Goal: Task Accomplishment & Management: Use online tool/utility

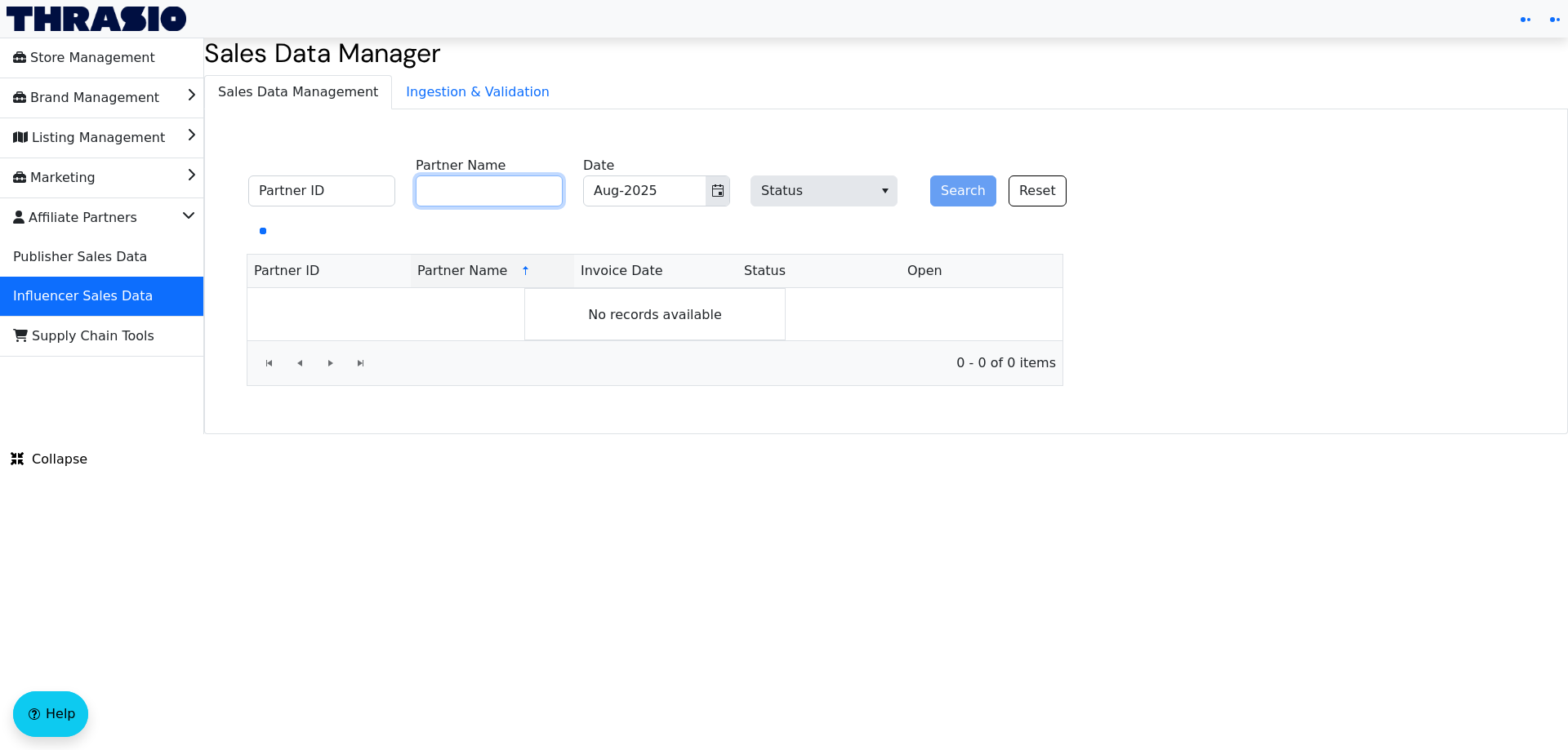
click at [480, 196] on input "Partner Name" at bounding box center [488, 191] width 147 height 31
paste input "[PERSON_NAME]"
click at [976, 186] on button "Search" at bounding box center [962, 191] width 66 height 31
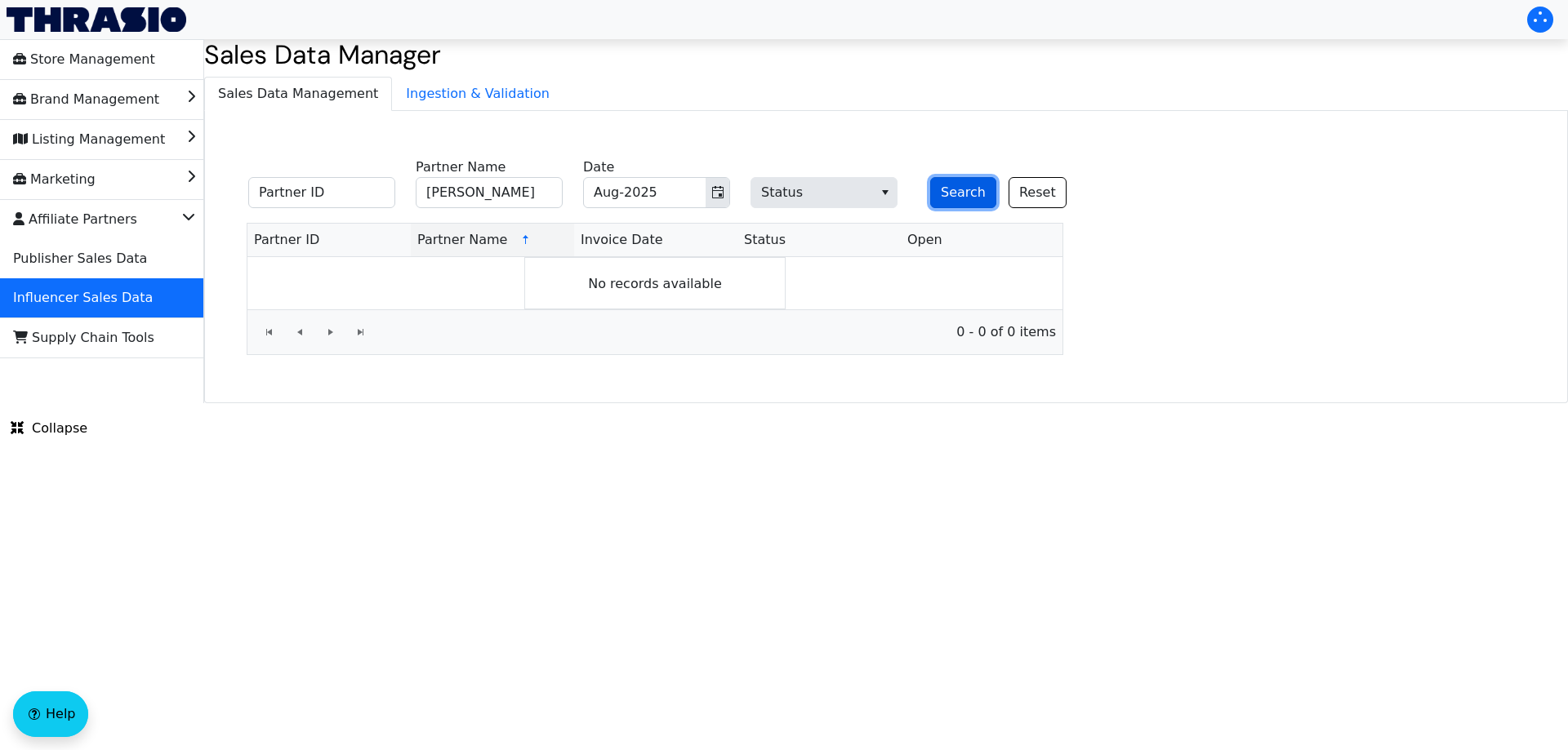
drag, startPoint x: 958, startPoint y: 186, endPoint x: 955, endPoint y: 199, distance: 13.3
click at [958, 187] on button "Search" at bounding box center [962, 193] width 66 height 31
click at [530, 198] on input "[PERSON_NAME]" at bounding box center [488, 193] width 147 height 31
paste input "[PERSON_NAME]"
click at [717, 189] on icon "Toggle calendar" at bounding box center [718, 193] width 13 height 13
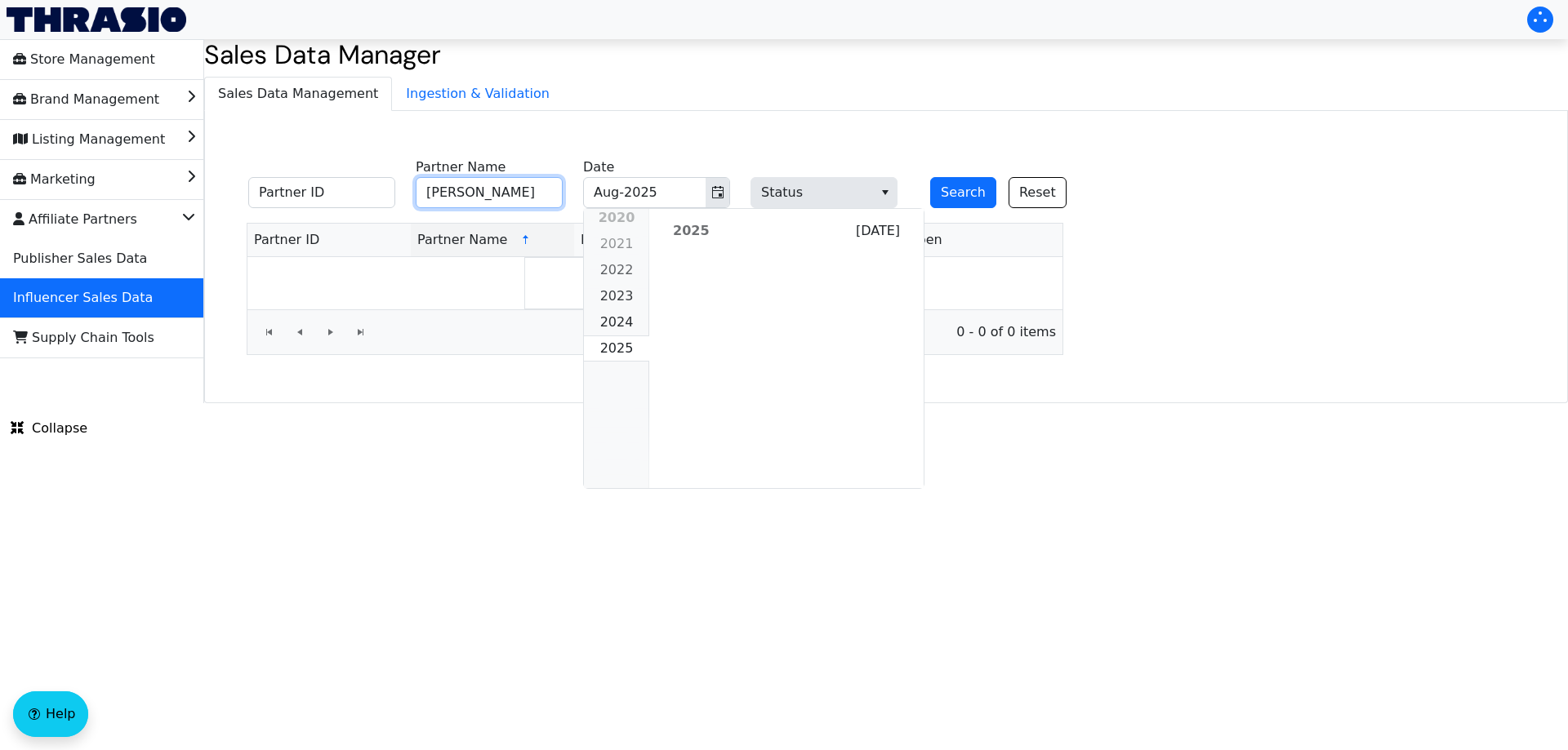
scroll to position [1488, 0]
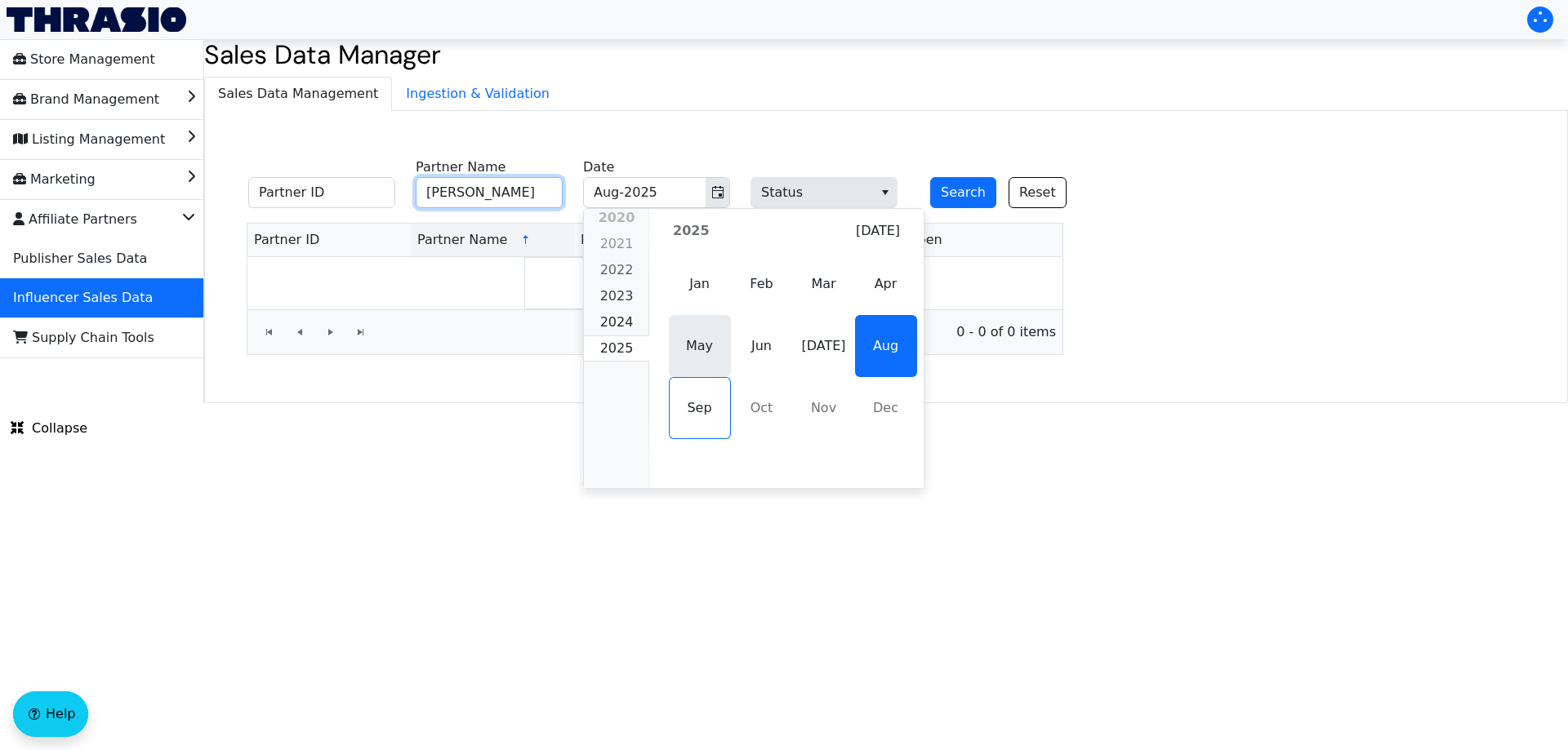
click at [692, 348] on span "May" at bounding box center [700, 345] width 62 height 62
type input "[PERSON_NAME]"
type input "May-2025"
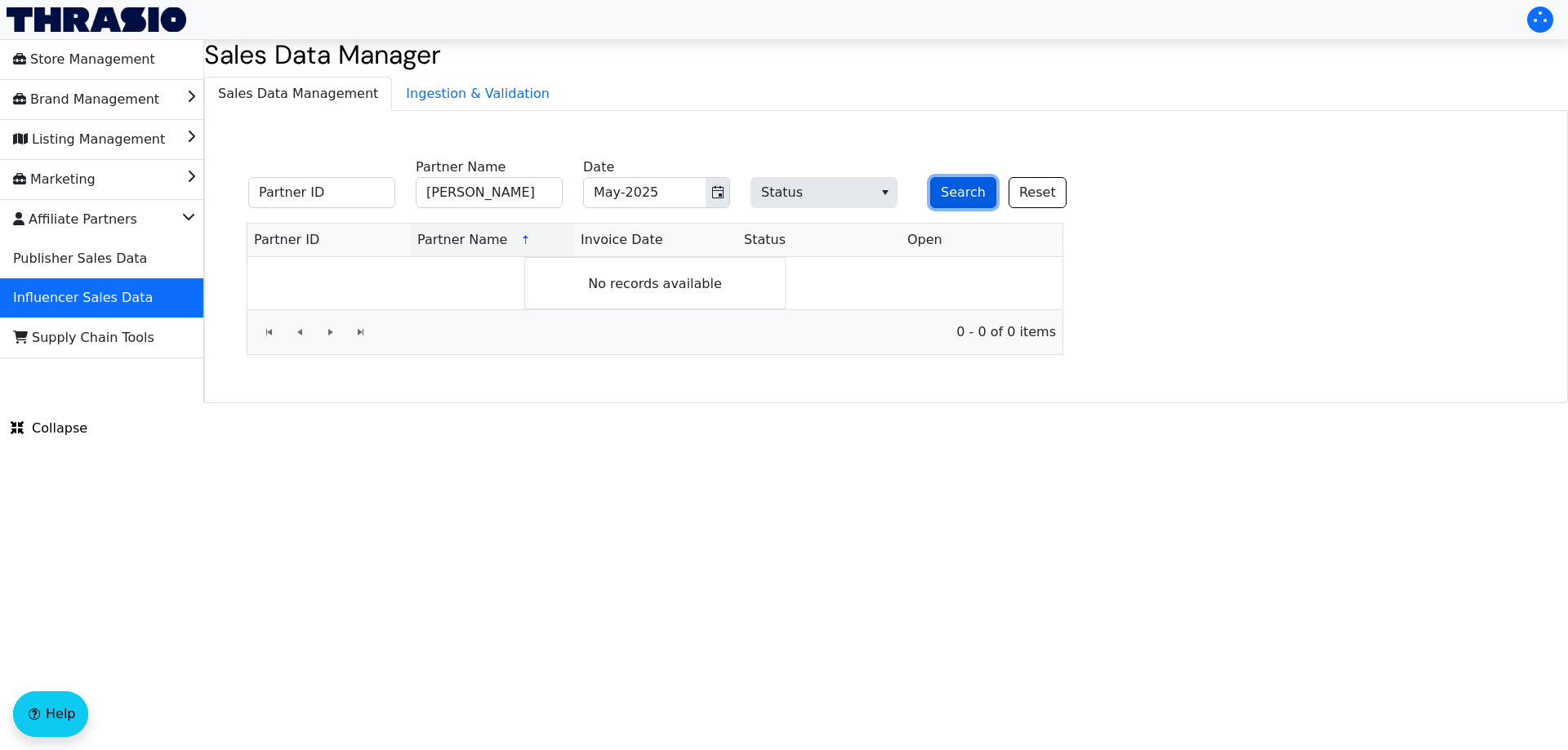
click at [951, 194] on button "Search" at bounding box center [962, 193] width 66 height 31
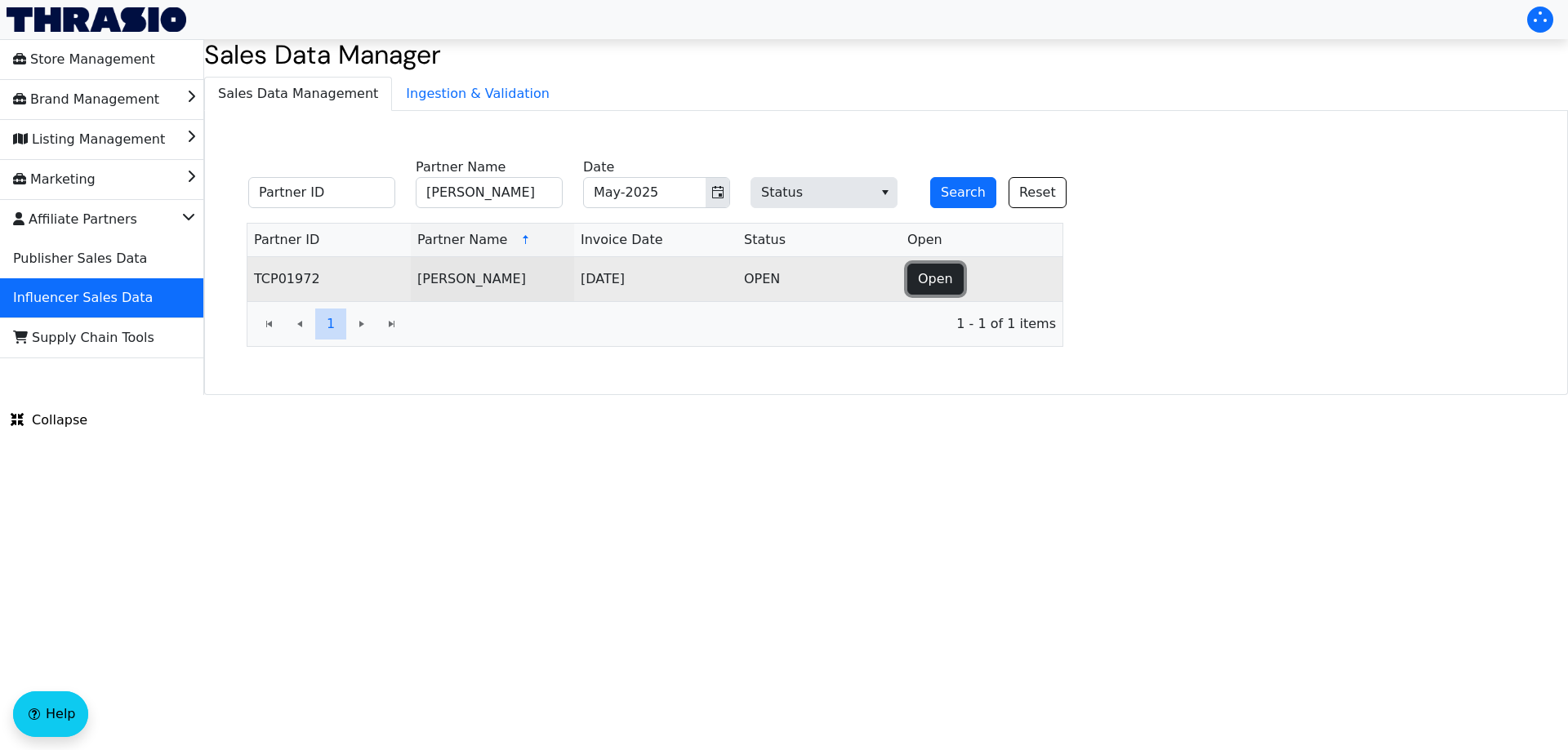
click at [918, 276] on span "Open" at bounding box center [935, 279] width 36 height 19
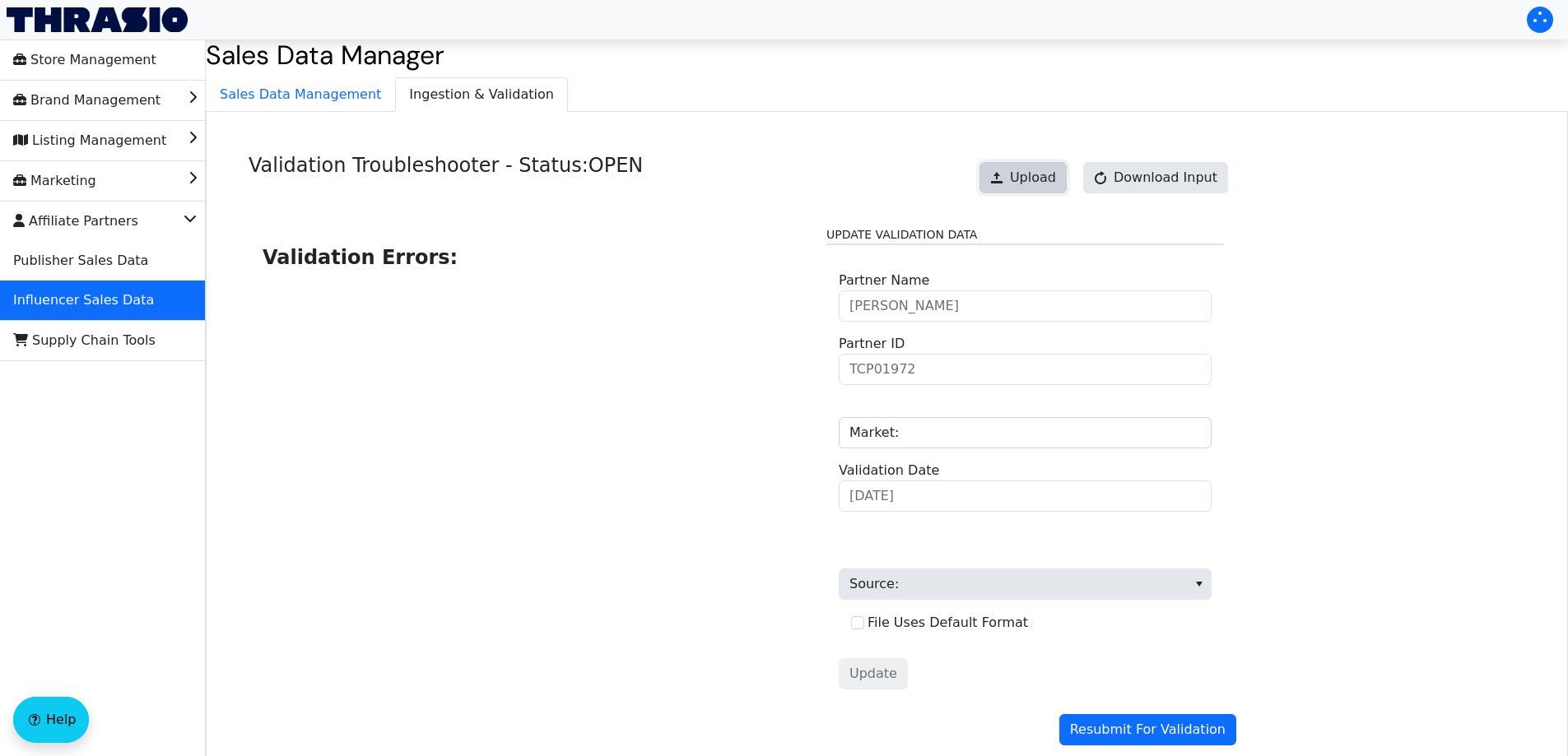
click at [1043, 184] on span "Upload" at bounding box center [1033, 178] width 46 height 19
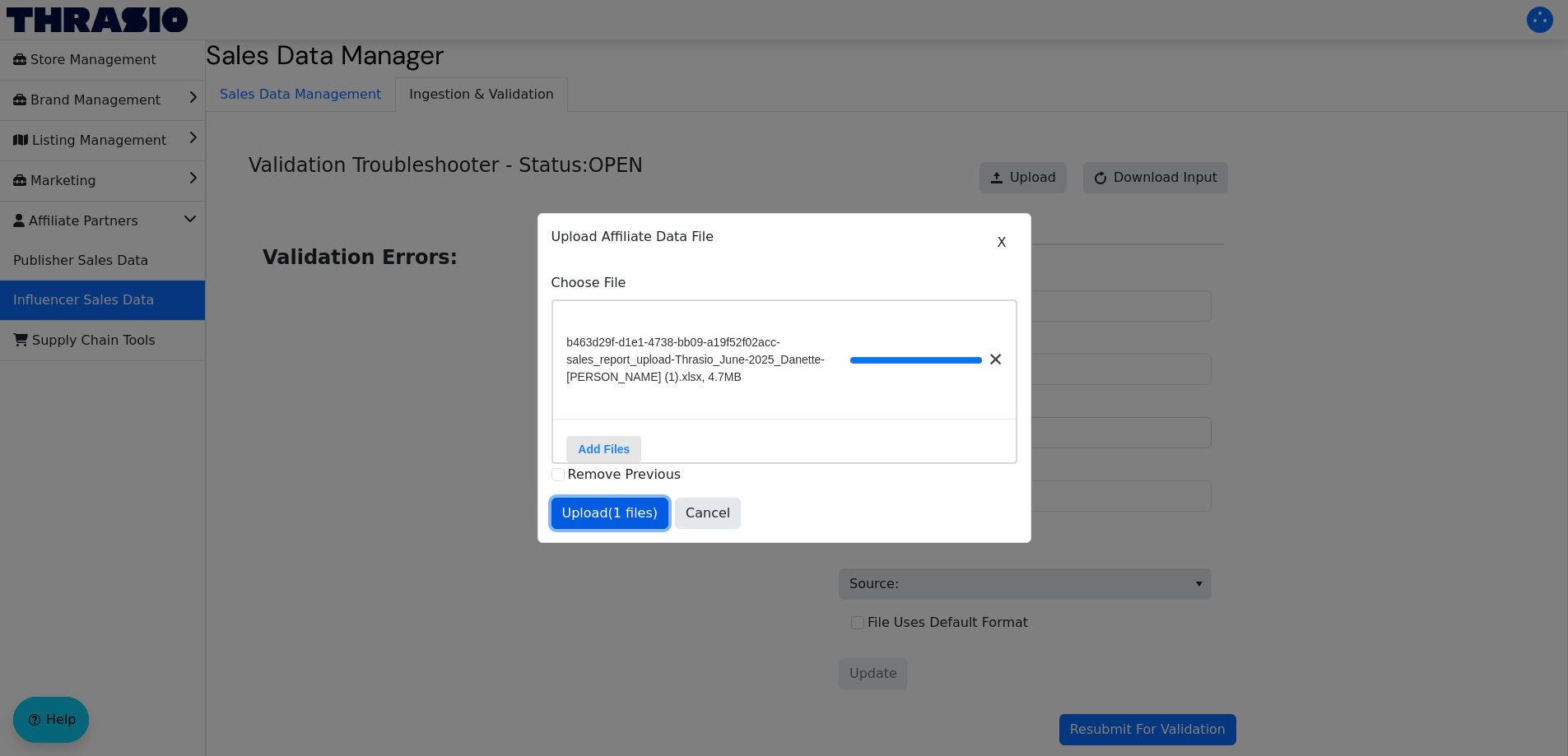
click at [626, 523] on span "Upload (1 files)" at bounding box center [610, 513] width 97 height 19
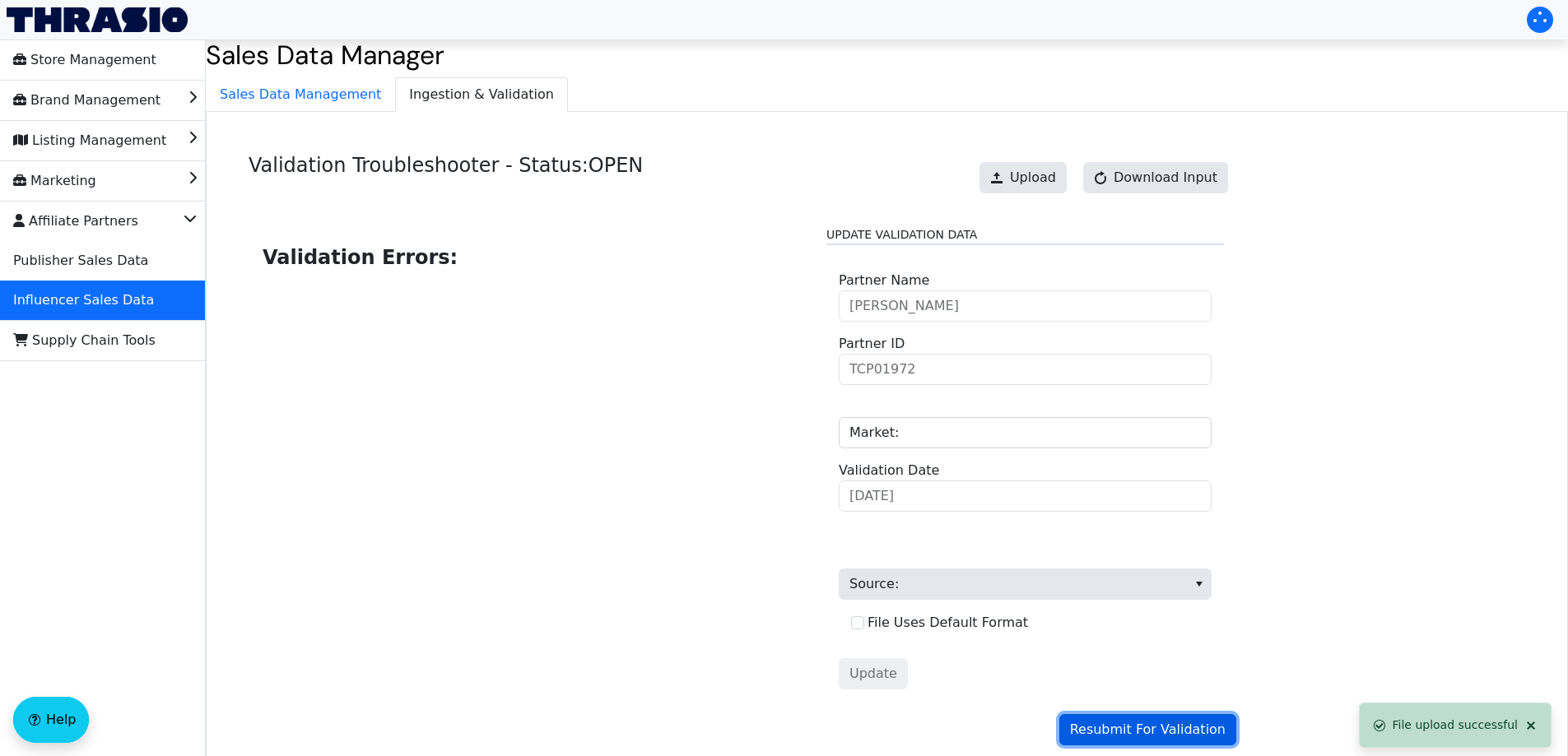
click at [1109, 727] on span "Resubmit For Validation" at bounding box center [1147, 730] width 156 height 19
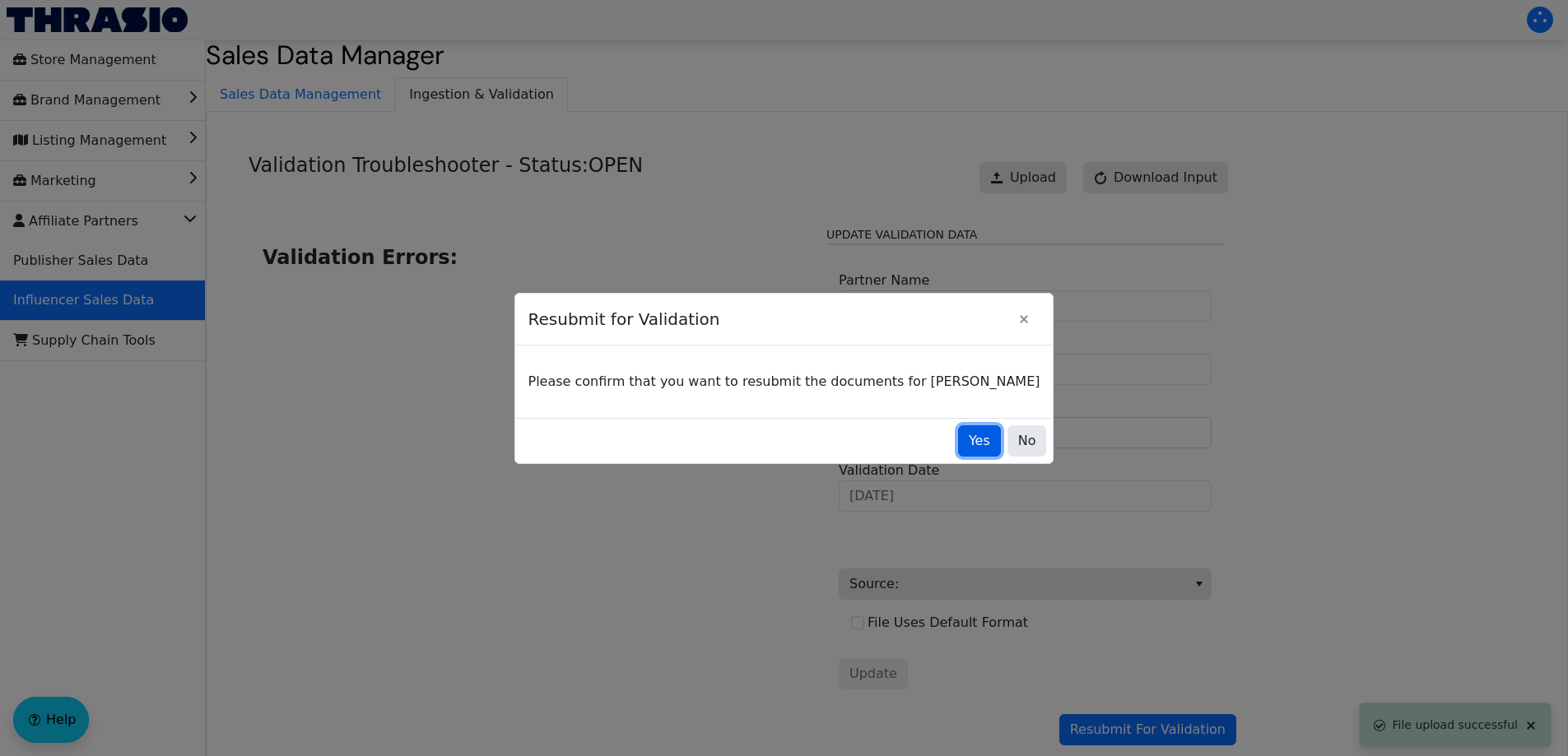
click at [969, 447] on span "Yes" at bounding box center [980, 441] width 21 height 19
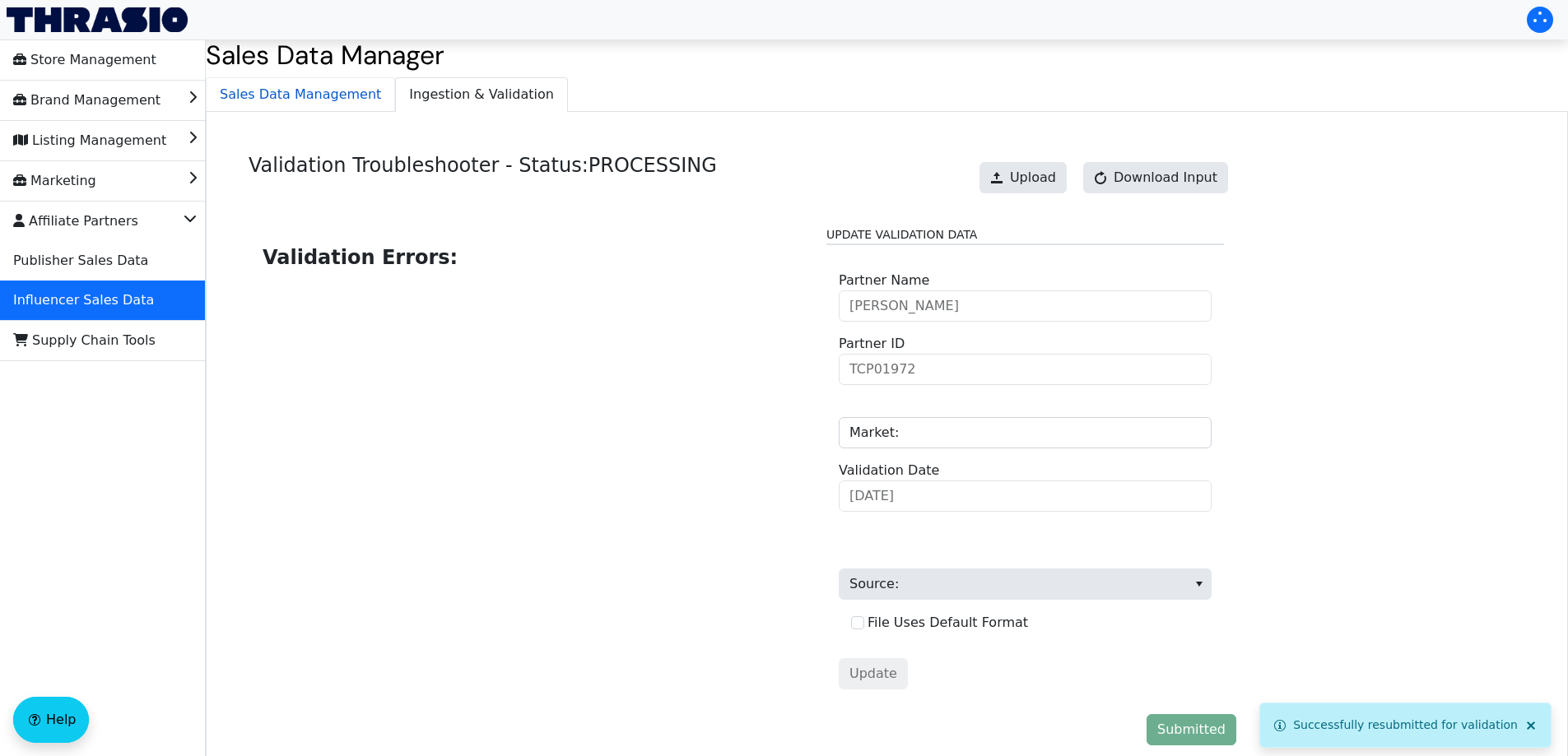
click at [261, 93] on span "Sales Data Management" at bounding box center [301, 95] width 188 height 33
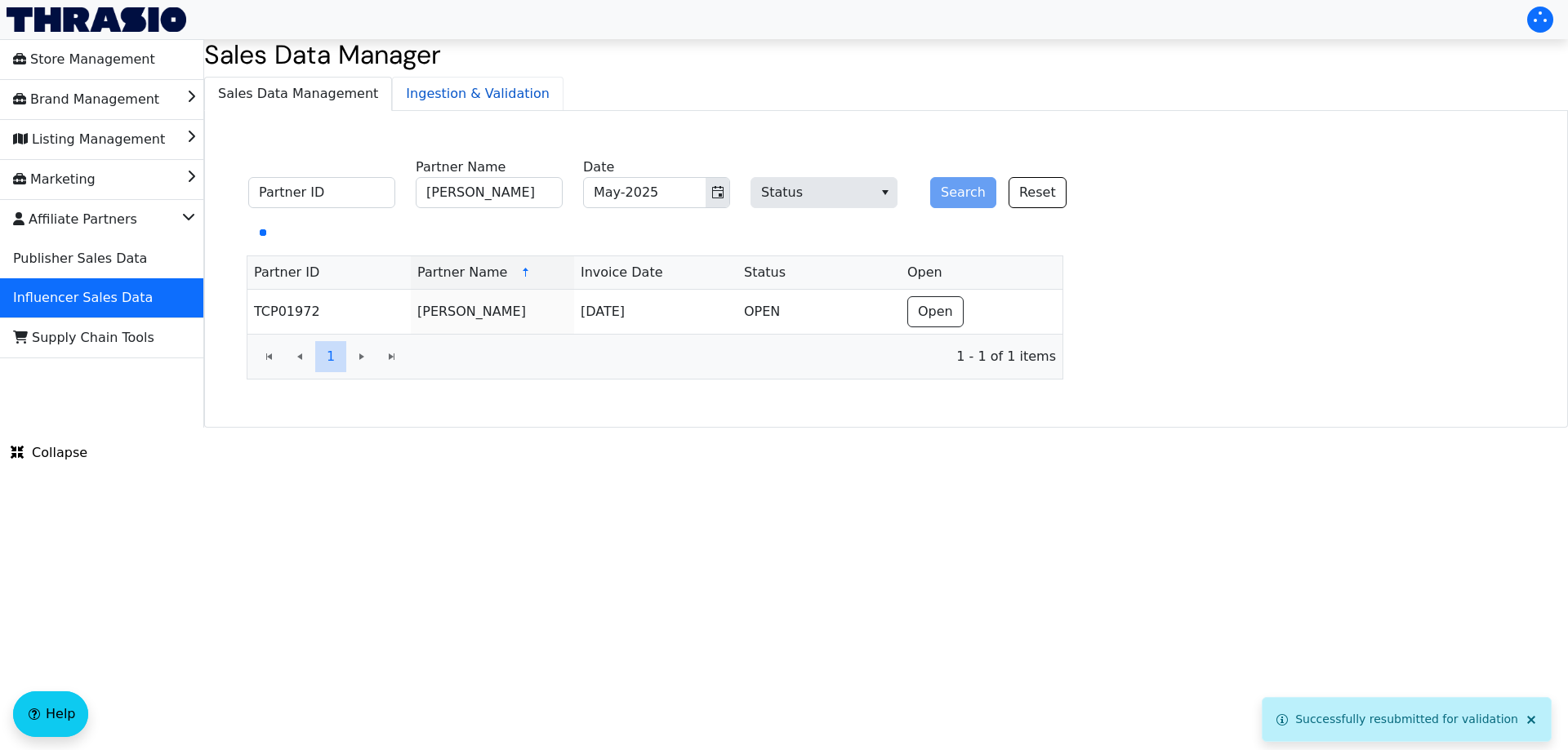
click at [474, 92] on span "Ingestion & Validation" at bounding box center [477, 94] width 170 height 33
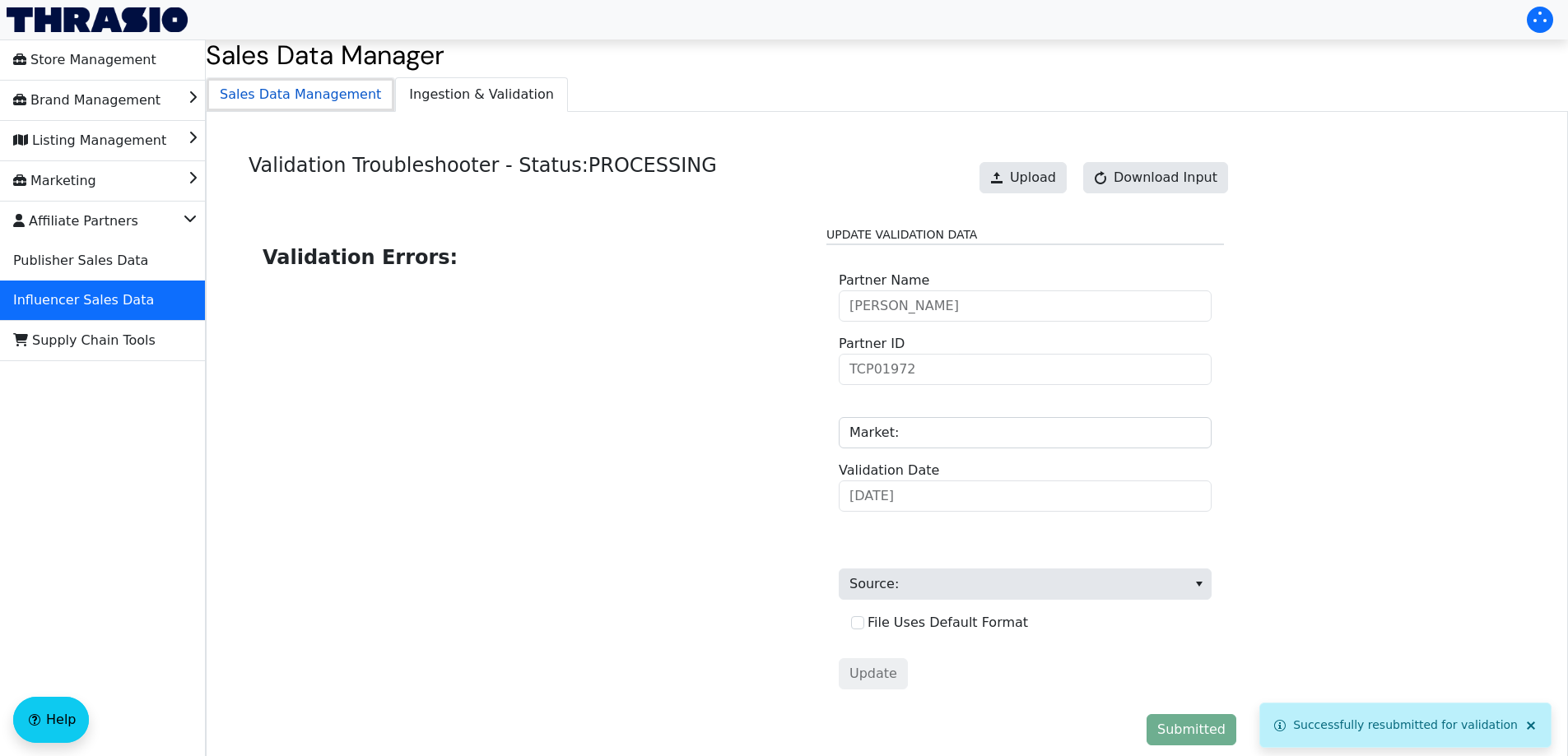
click at [287, 92] on span "Sales Data Management" at bounding box center [301, 95] width 188 height 33
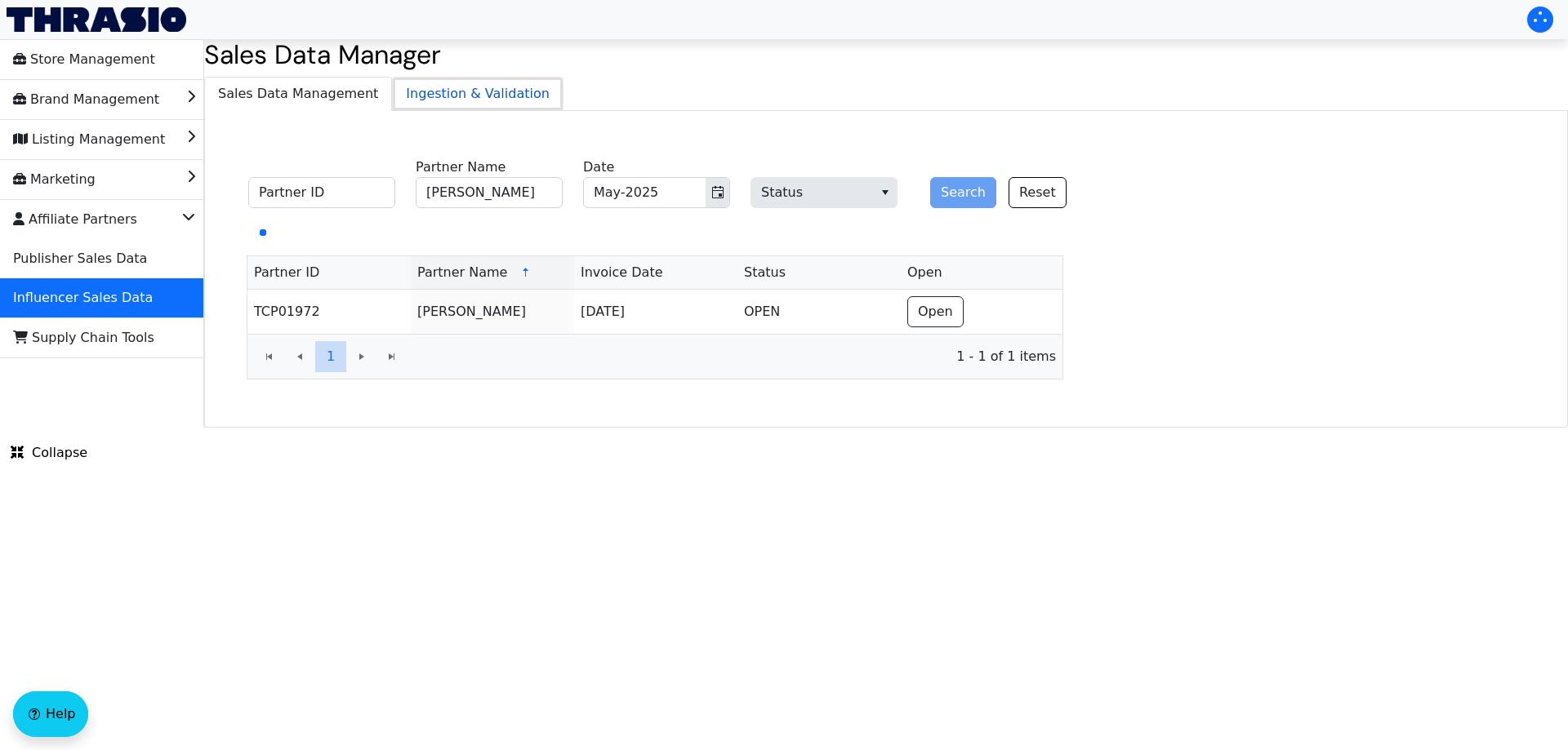
click at [399, 85] on span "Ingestion & Validation" at bounding box center [477, 94] width 170 height 33
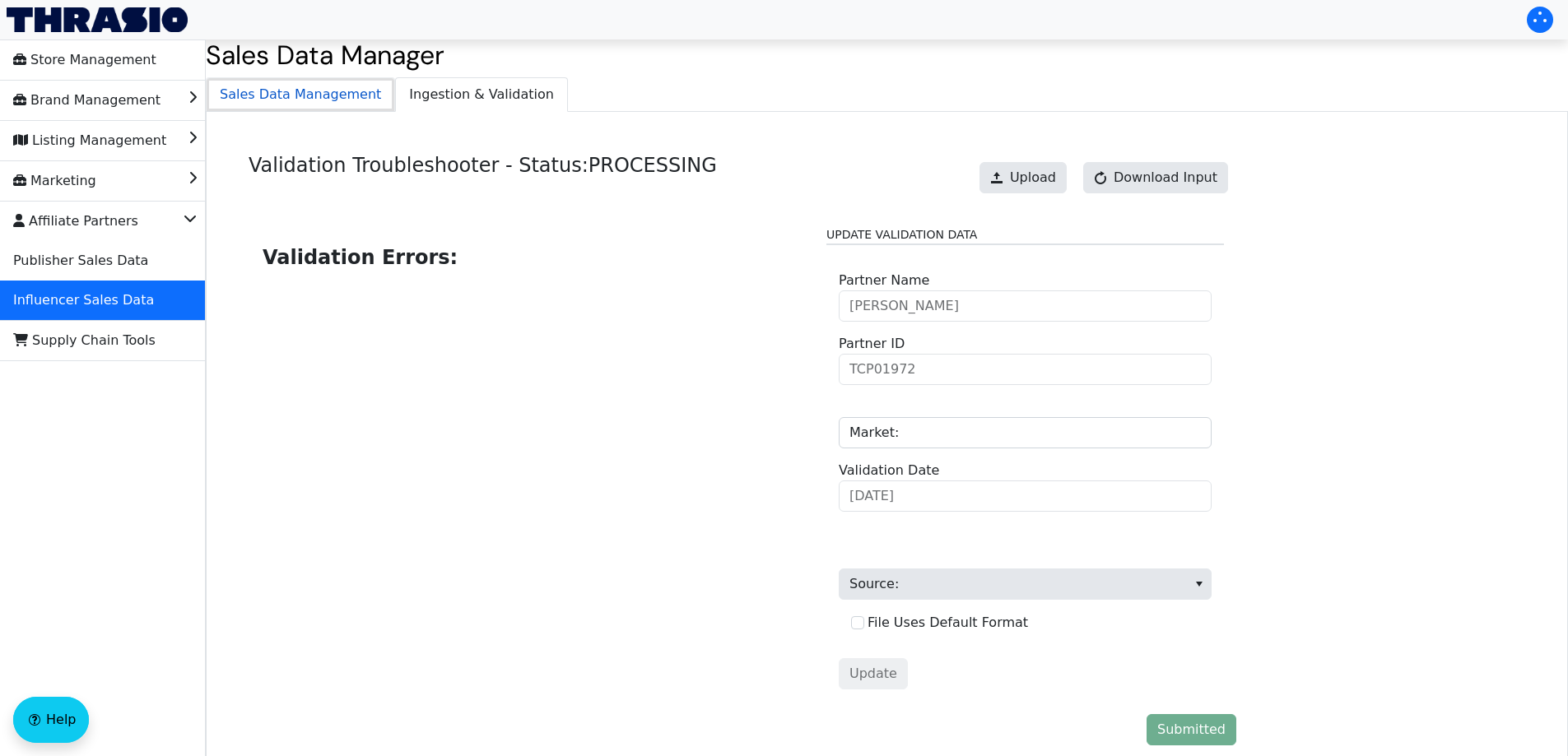
click at [292, 91] on span "Sales Data Management" at bounding box center [301, 95] width 188 height 33
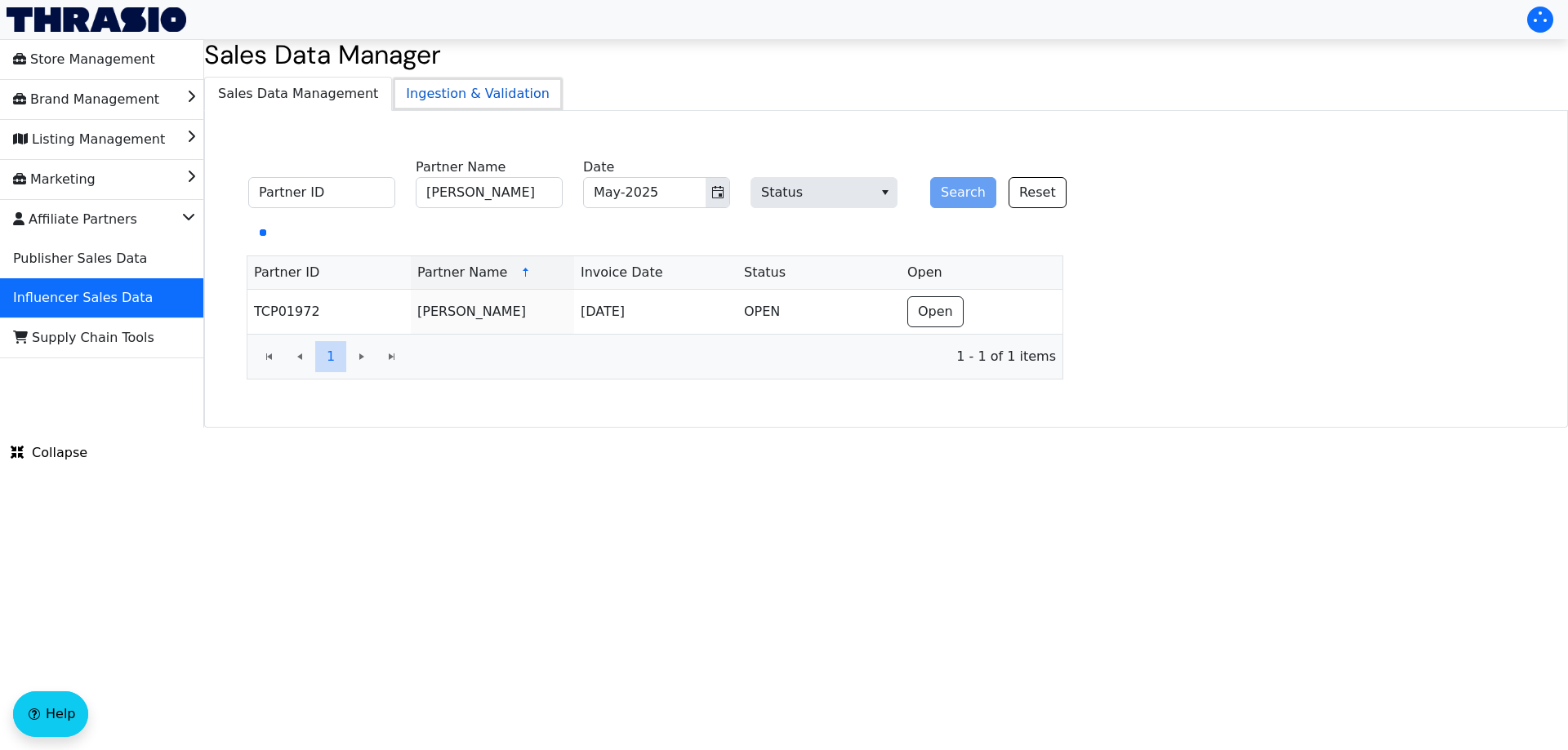
click at [426, 89] on span "Ingestion & Validation" at bounding box center [477, 94] width 170 height 33
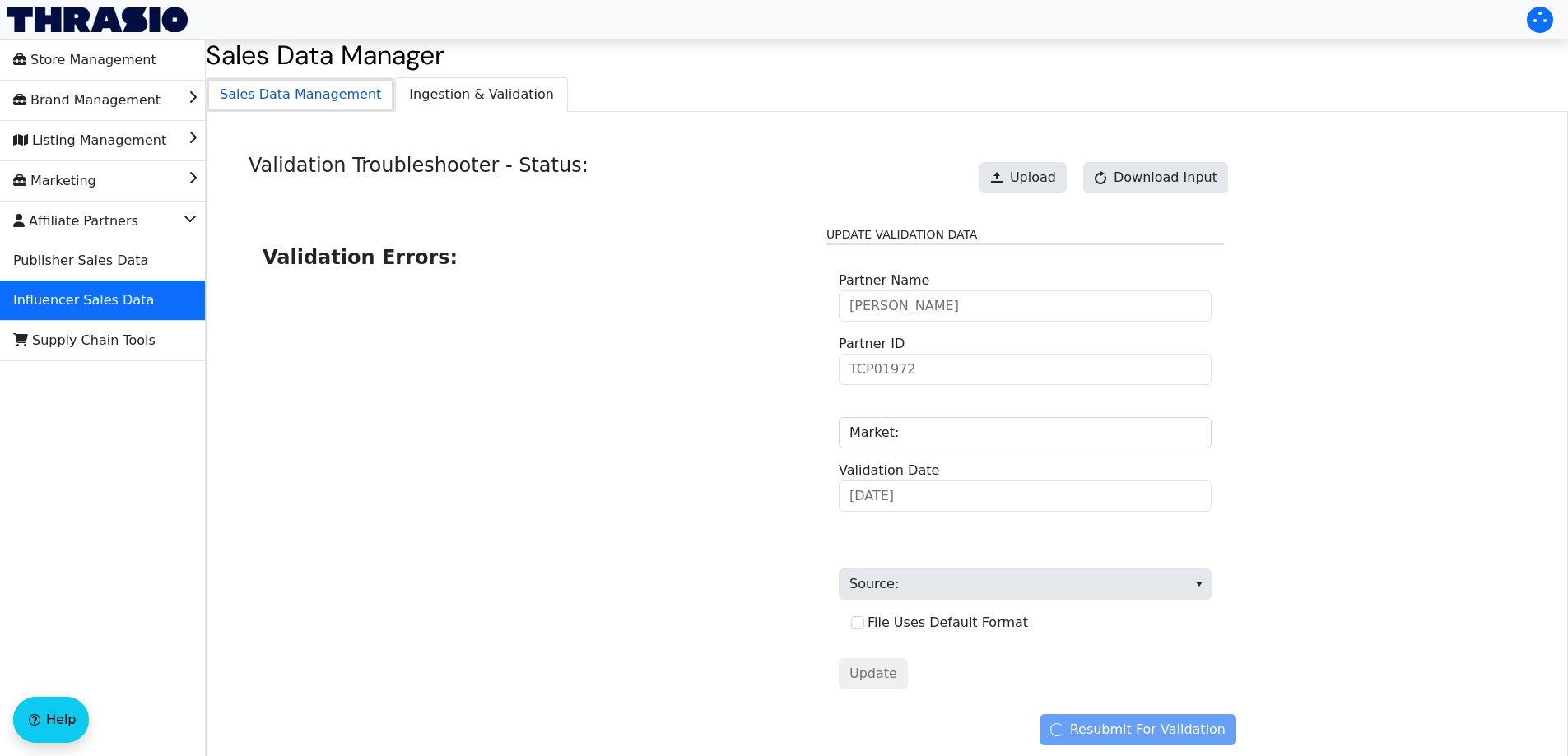
click at [317, 90] on span "Sales Data Management" at bounding box center [301, 95] width 188 height 33
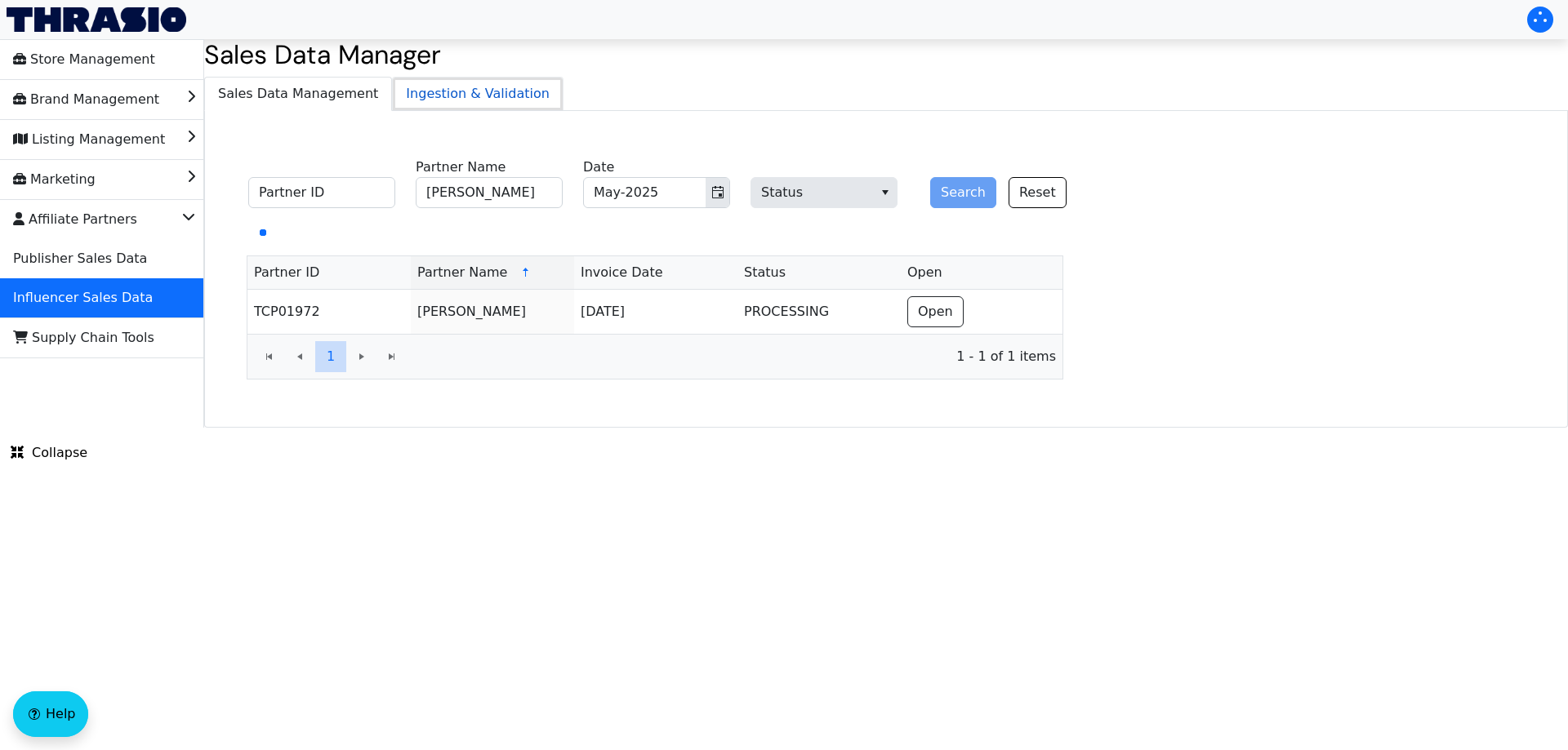
click at [466, 98] on span "Ingestion & Validation" at bounding box center [477, 94] width 170 height 33
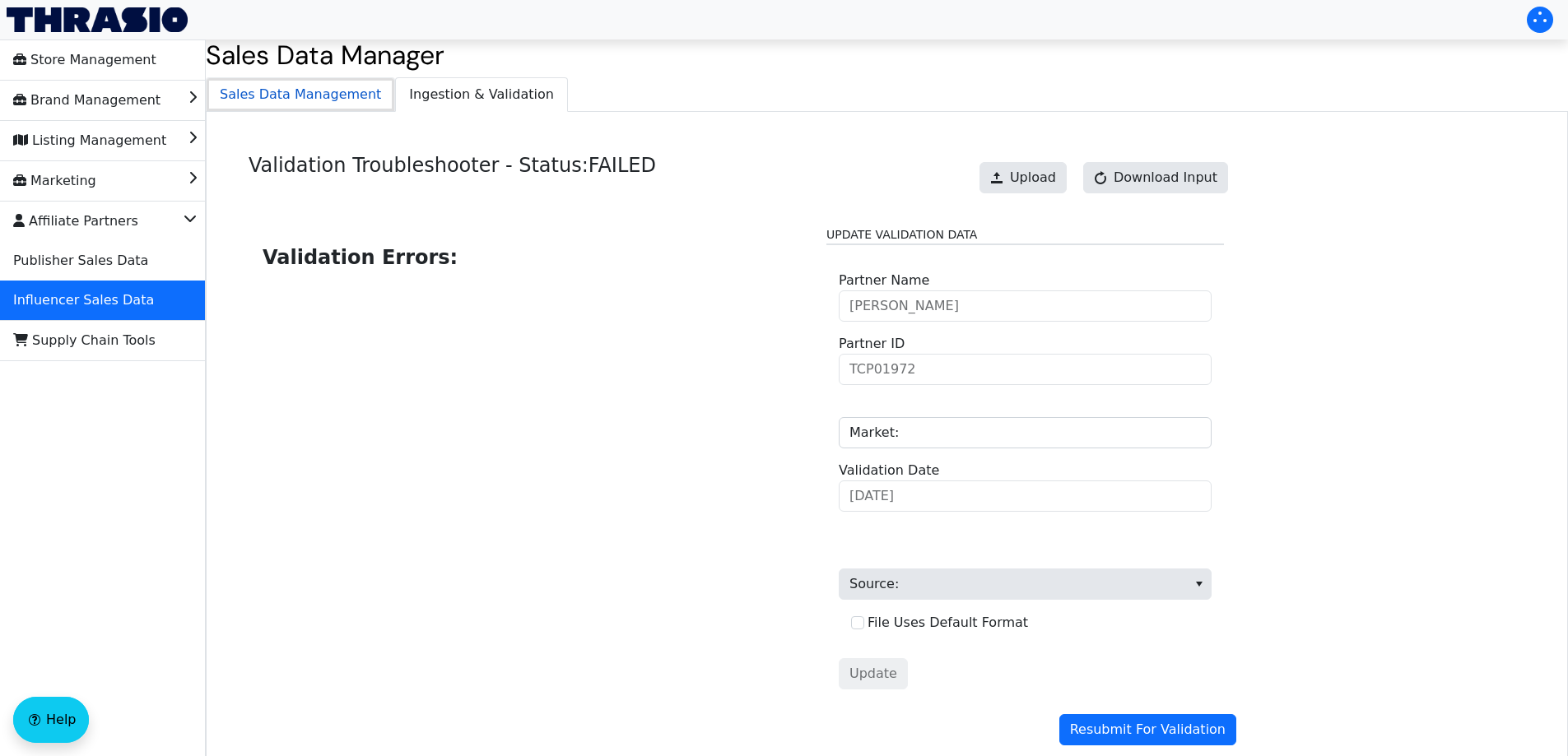
click at [341, 94] on span "Sales Data Management" at bounding box center [301, 95] width 188 height 33
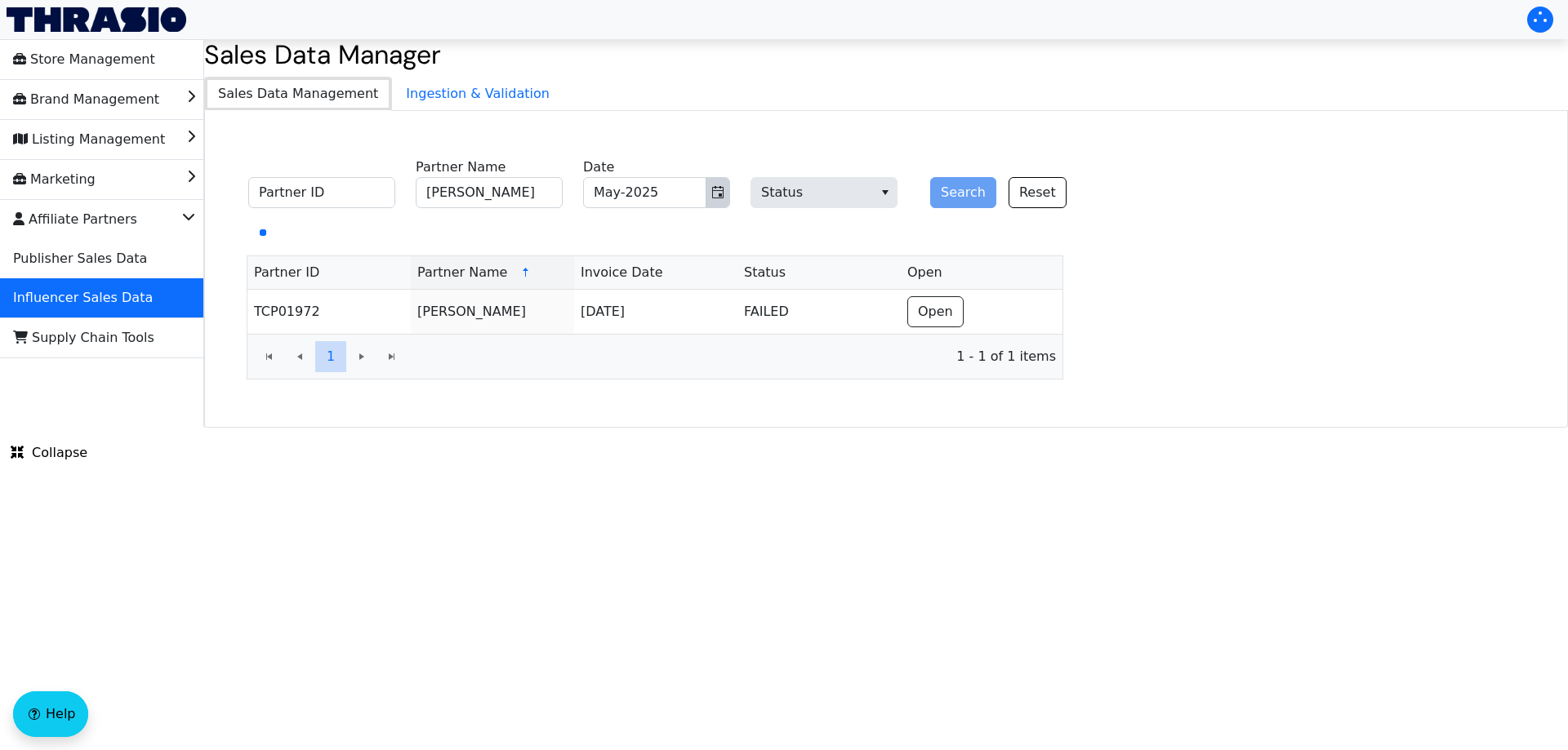
click at [718, 199] on icon "Toggle calendar" at bounding box center [718, 193] width 13 height 13
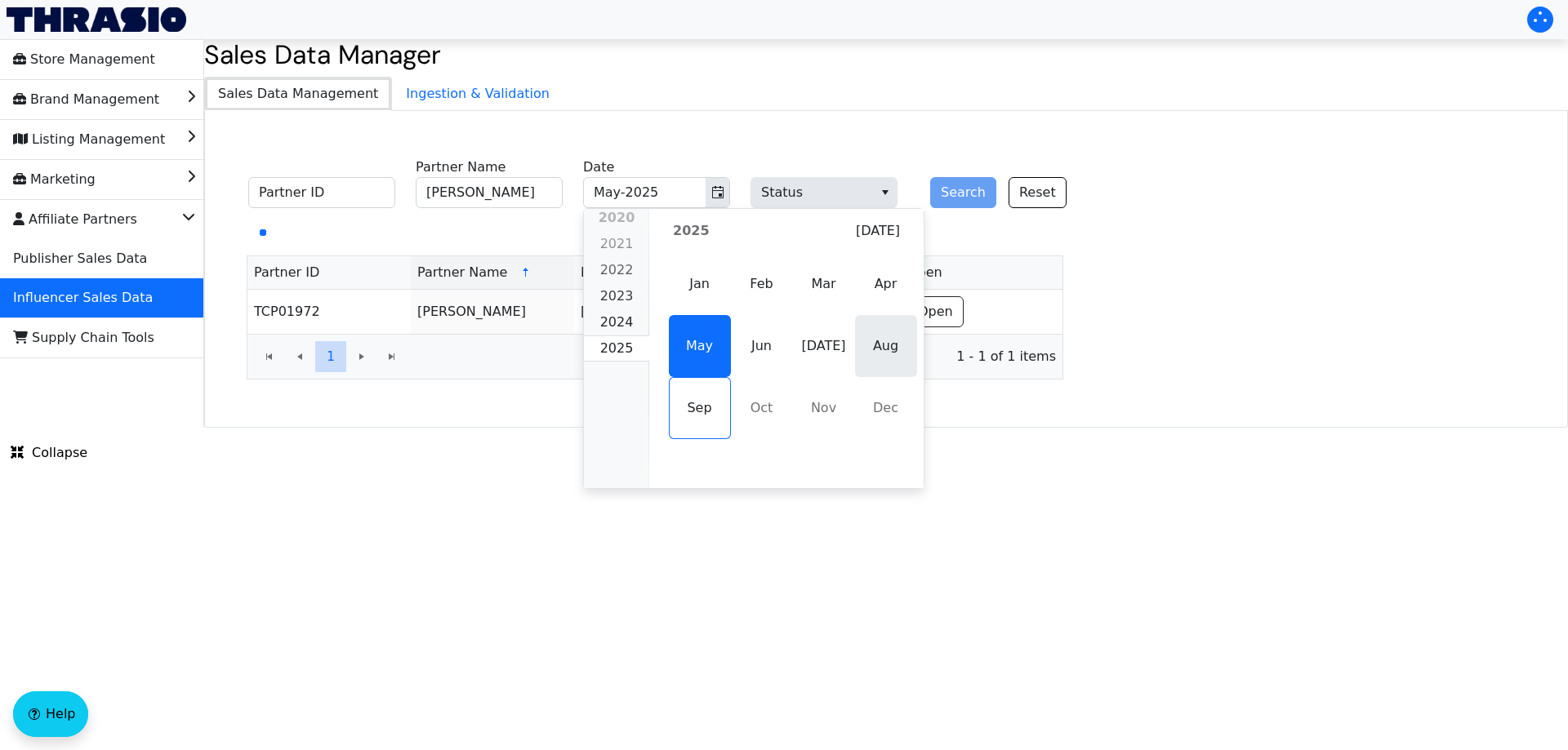
click at [863, 342] on span "Aug" at bounding box center [886, 345] width 62 height 62
type input "Aug-2025"
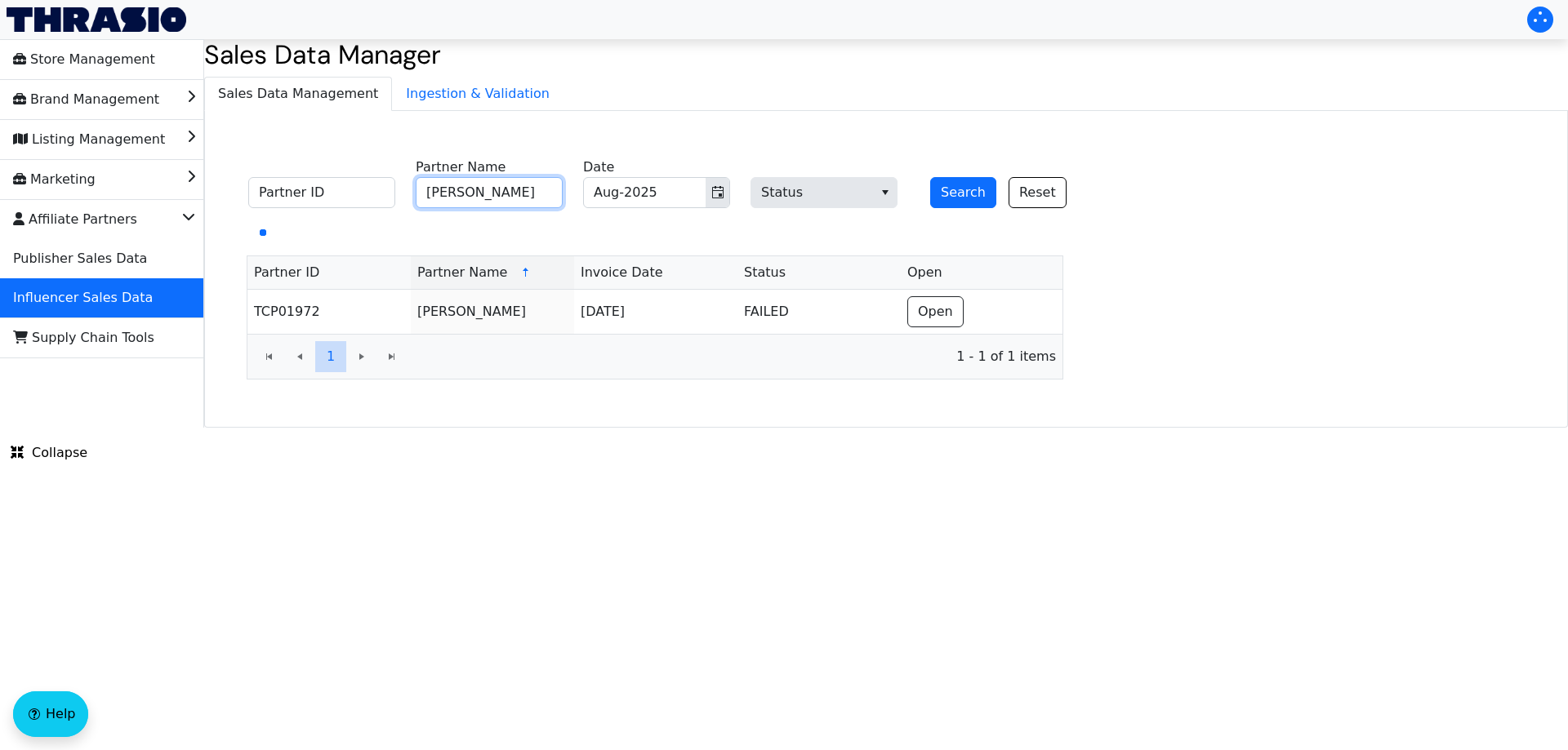
click at [507, 196] on input "[PERSON_NAME]" at bounding box center [488, 193] width 147 height 31
paste input "[PERSON_NAME]"
type input "[PERSON_NAME]"
click at [951, 189] on button "Search" at bounding box center [962, 193] width 66 height 31
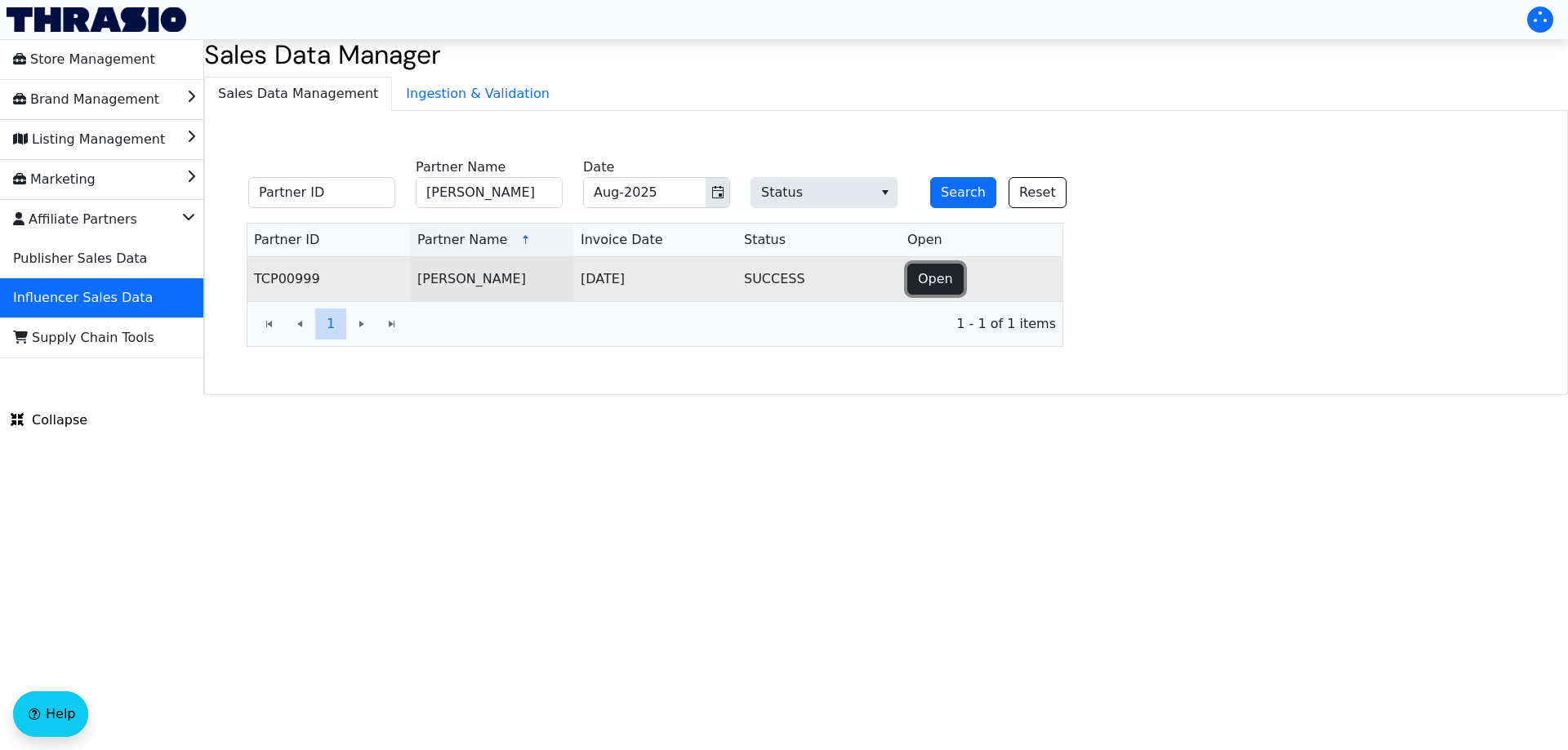
click at [938, 285] on span "Open" at bounding box center [935, 279] width 36 height 19
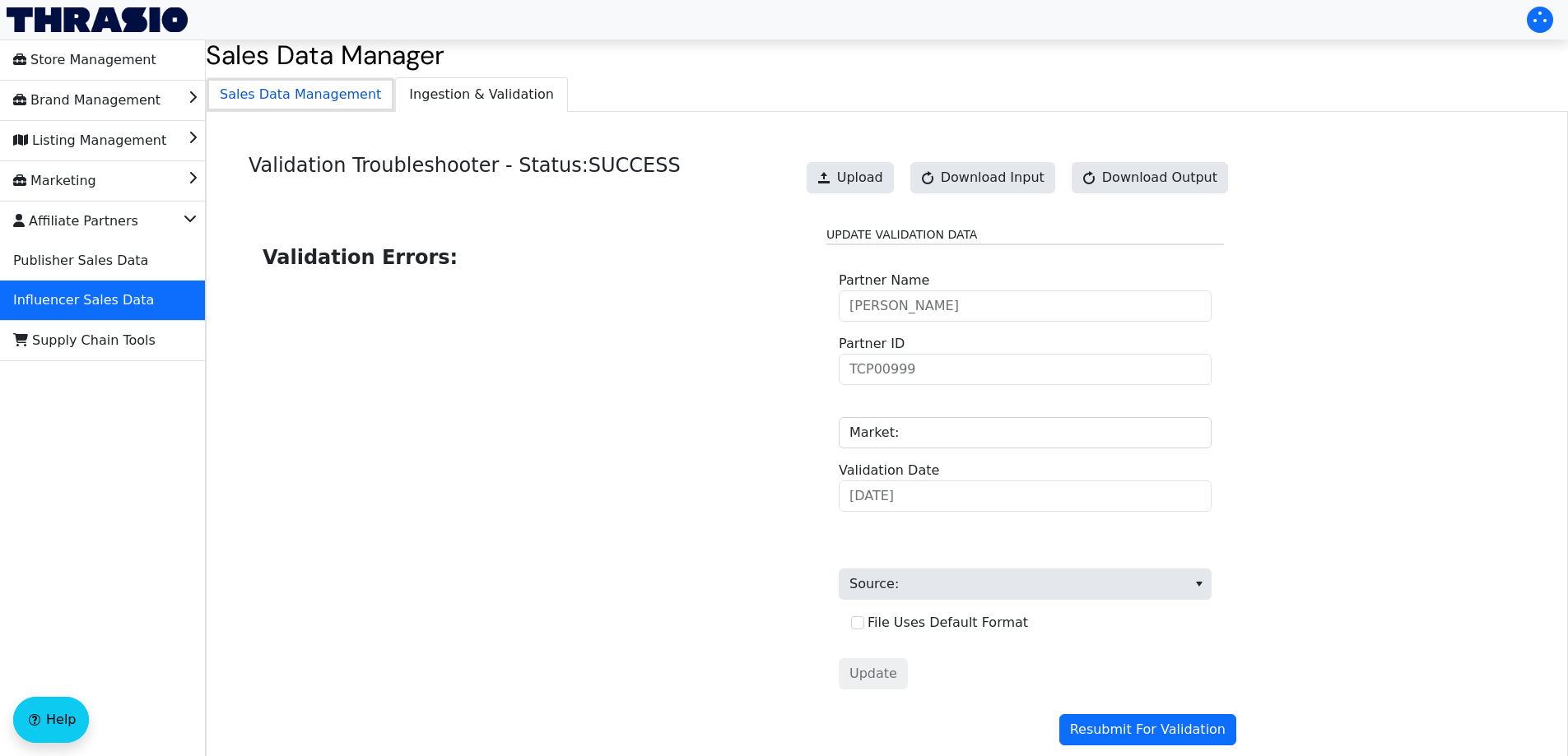
click at [327, 100] on span "Sales Data Management" at bounding box center [301, 95] width 188 height 33
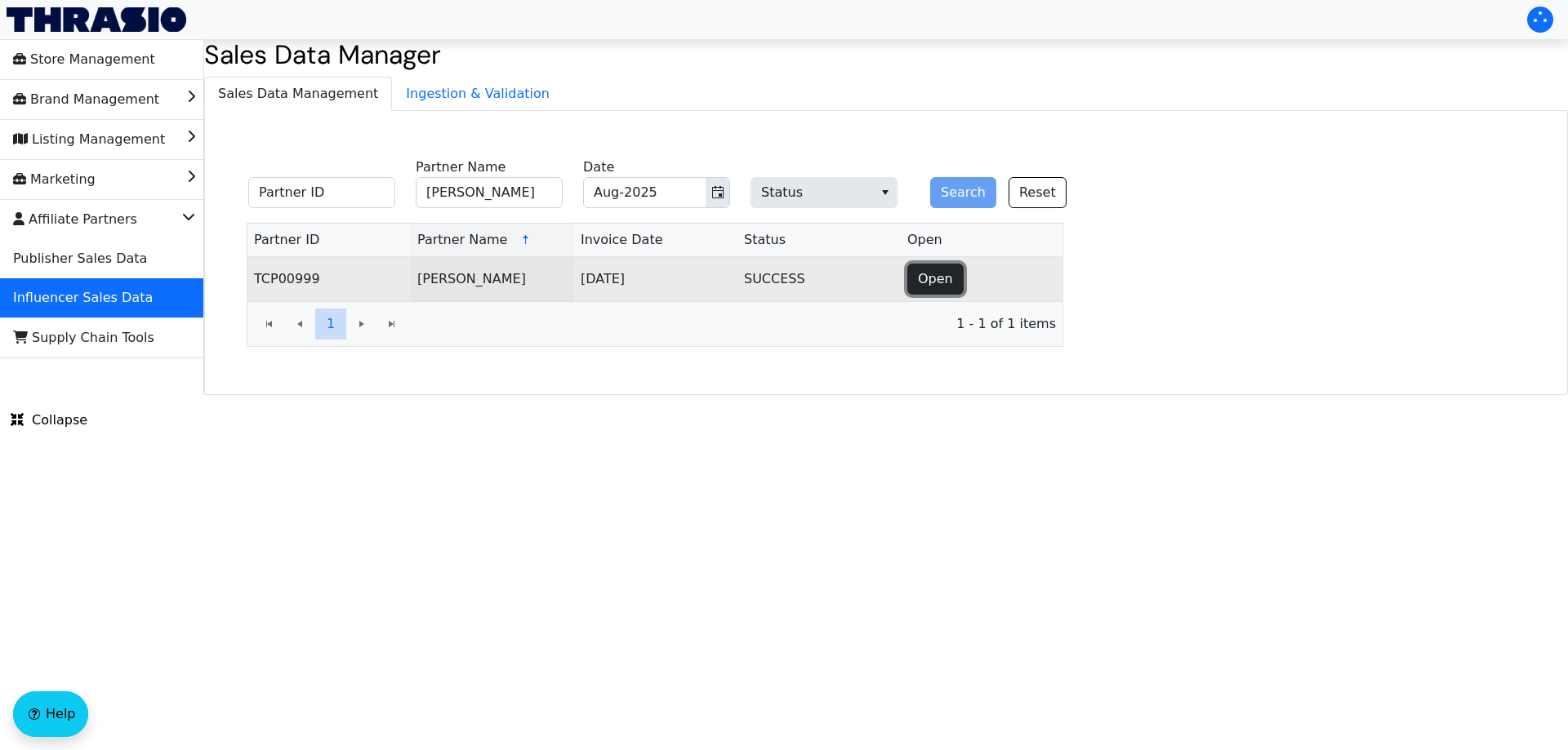
click at [929, 274] on span "Open" at bounding box center [935, 279] width 36 height 19
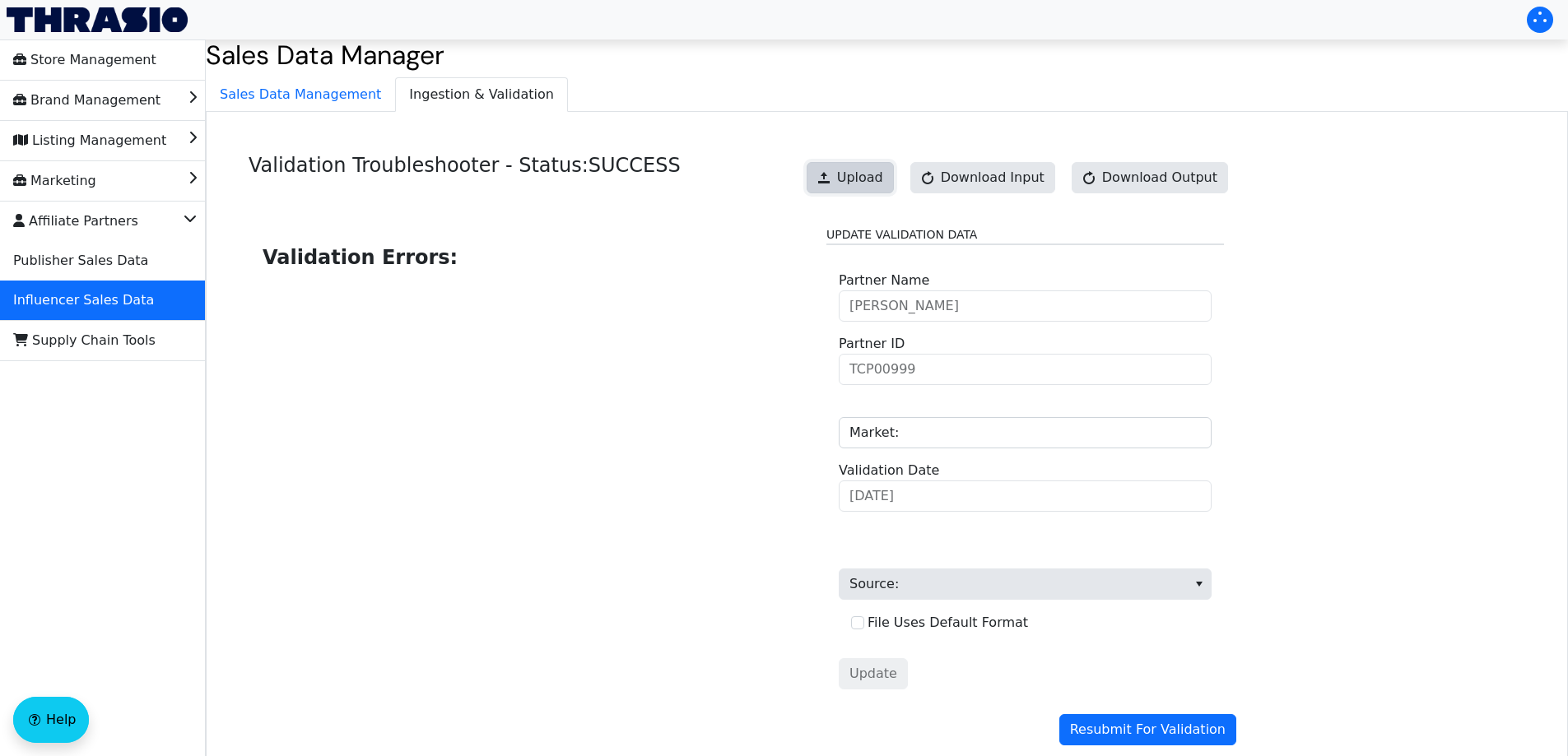
click at [874, 180] on span "Upload" at bounding box center [860, 178] width 46 height 19
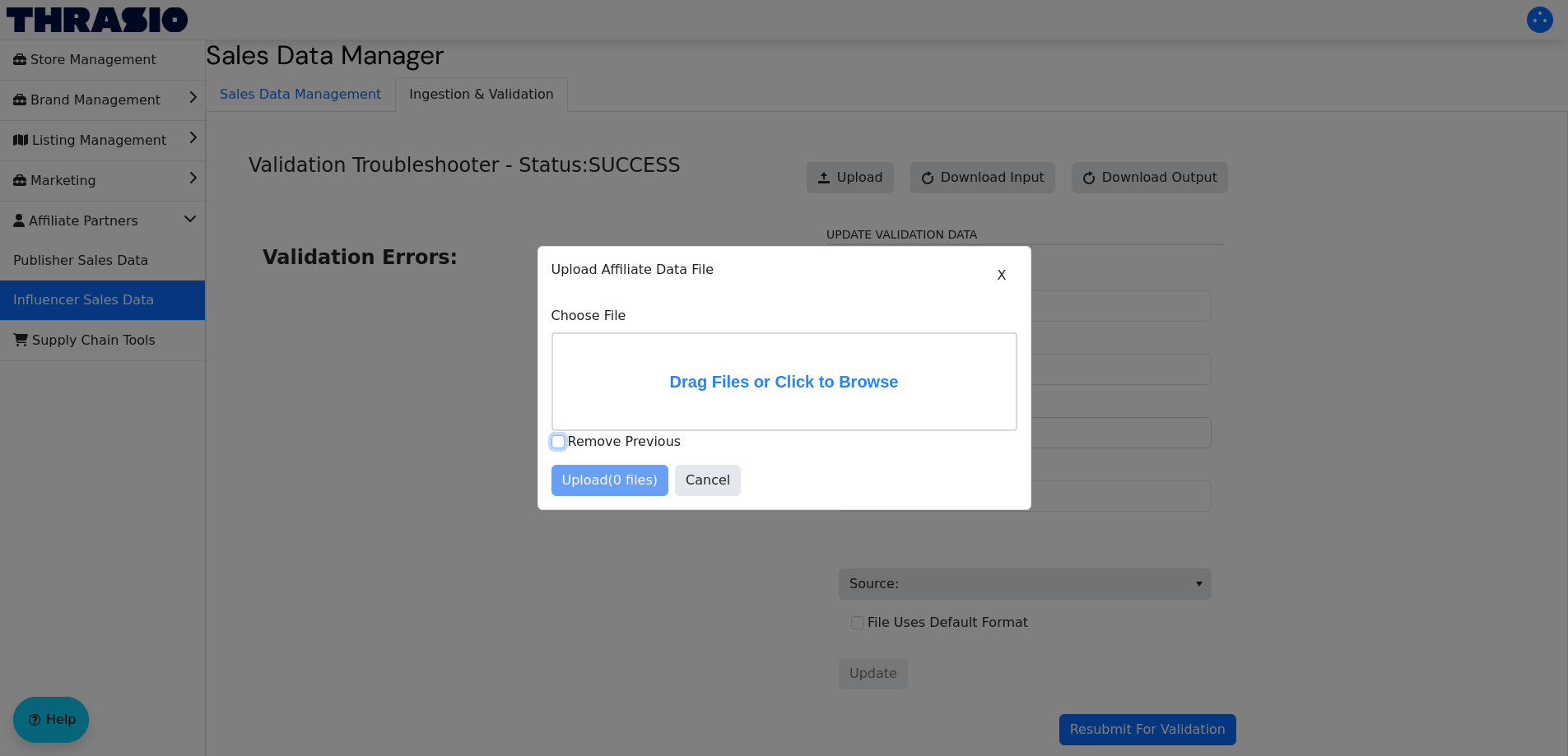
click at [564, 445] on input "Remove Previous" at bounding box center [558, 442] width 14 height 14
checkbox input "true"
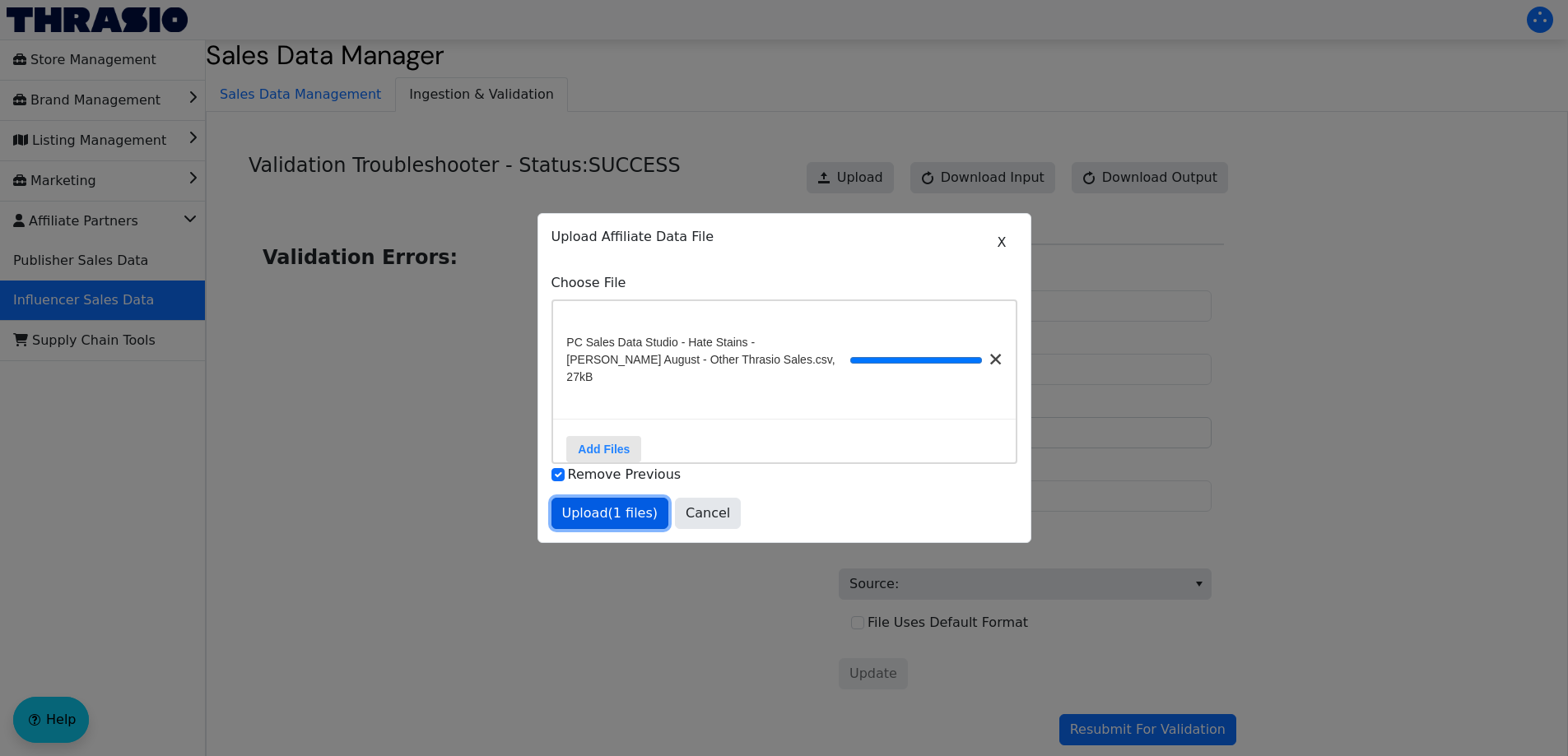
click at [596, 520] on span "Upload (1 files)" at bounding box center [610, 513] width 97 height 19
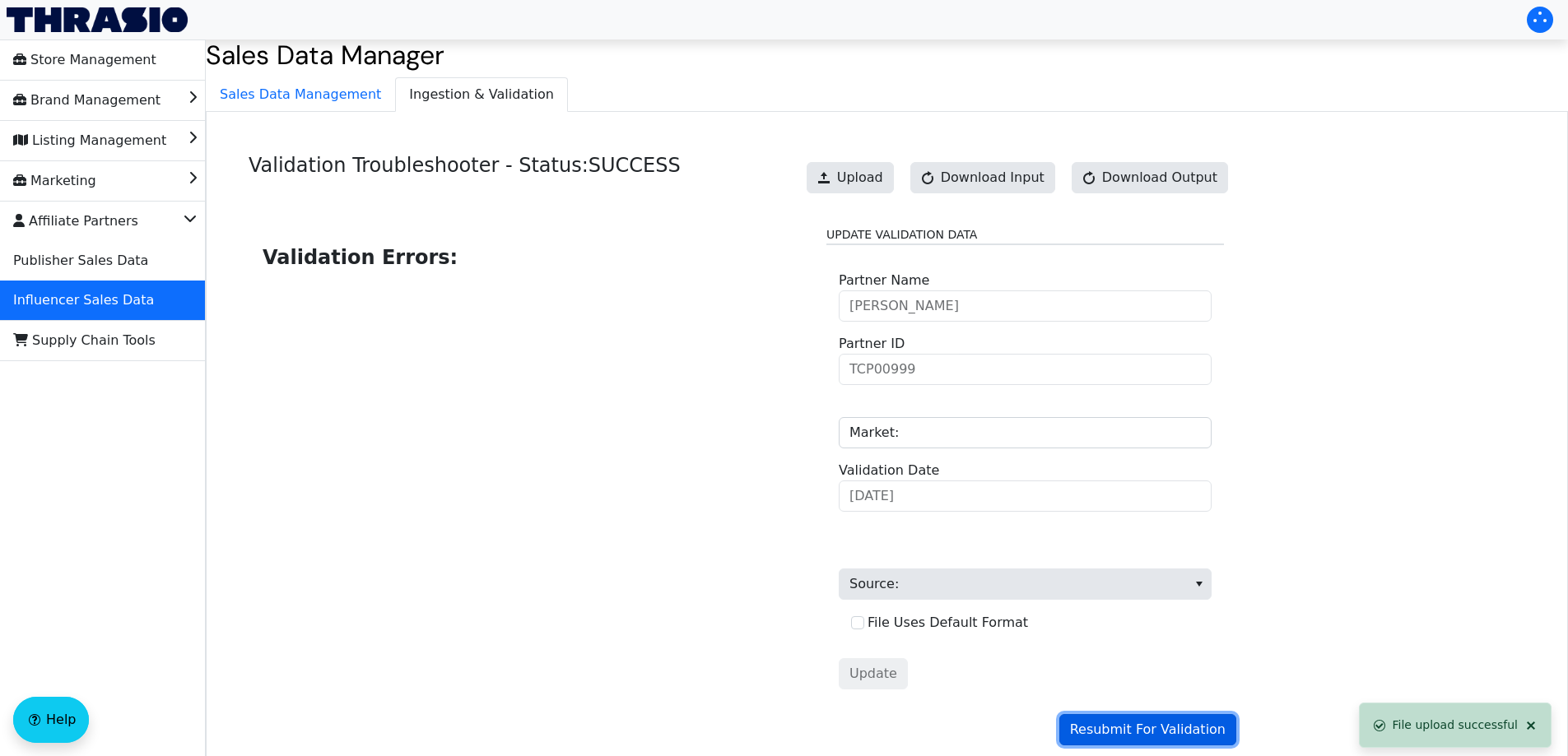
click at [1146, 740] on span "Resubmit For Validation" at bounding box center [1147, 730] width 156 height 19
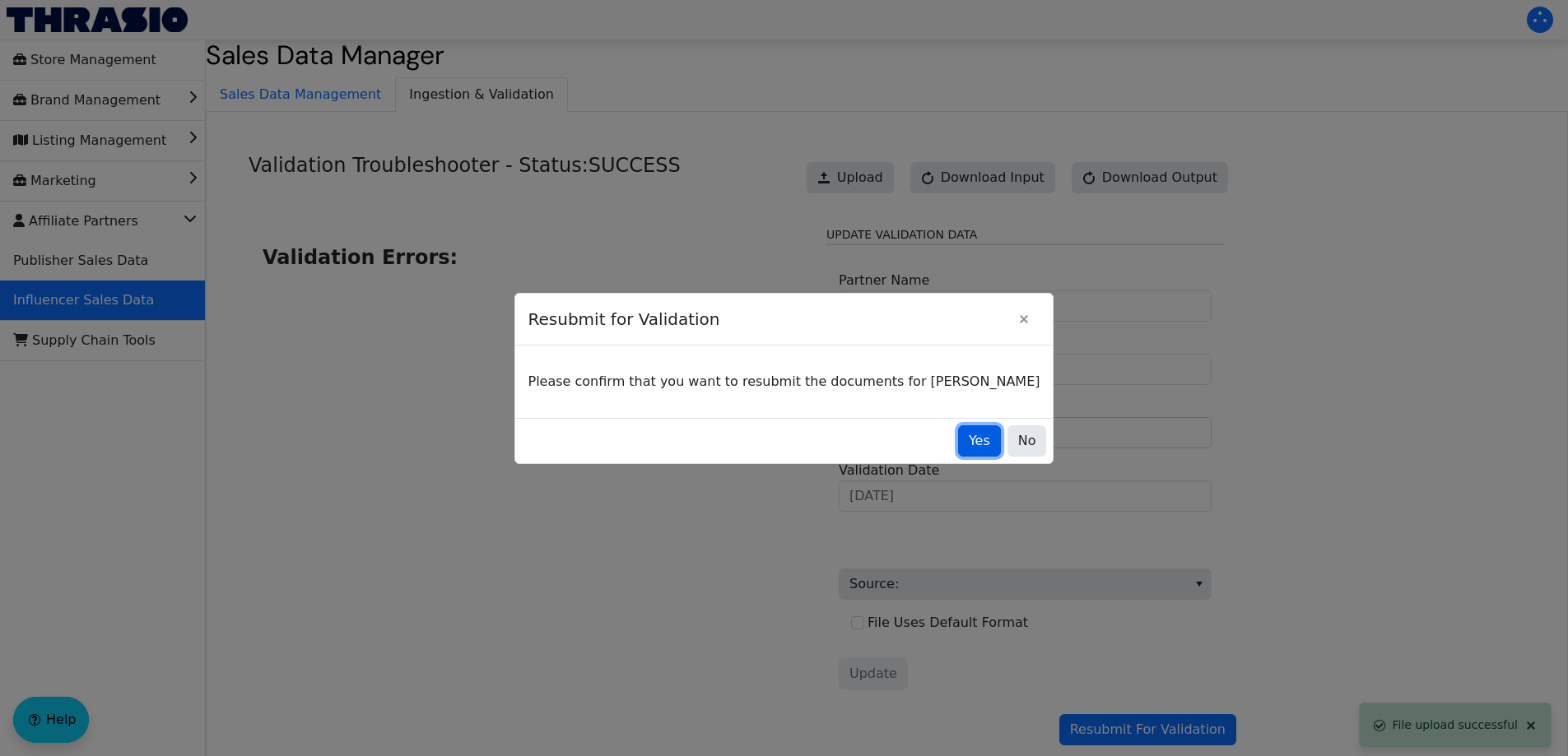
click at [969, 440] on span "Yes" at bounding box center [980, 441] width 21 height 19
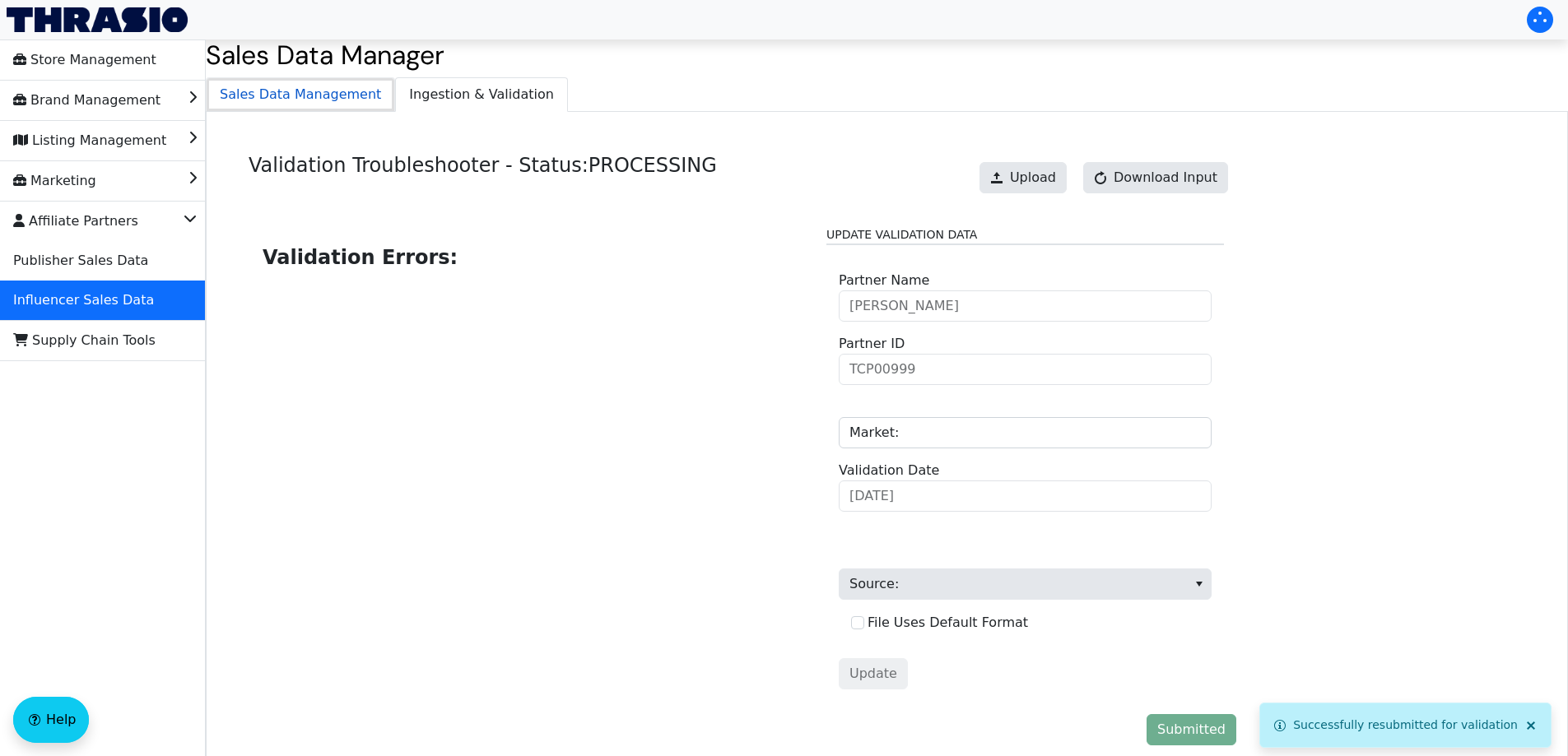
click at [345, 98] on span "Sales Data Management" at bounding box center [301, 95] width 188 height 33
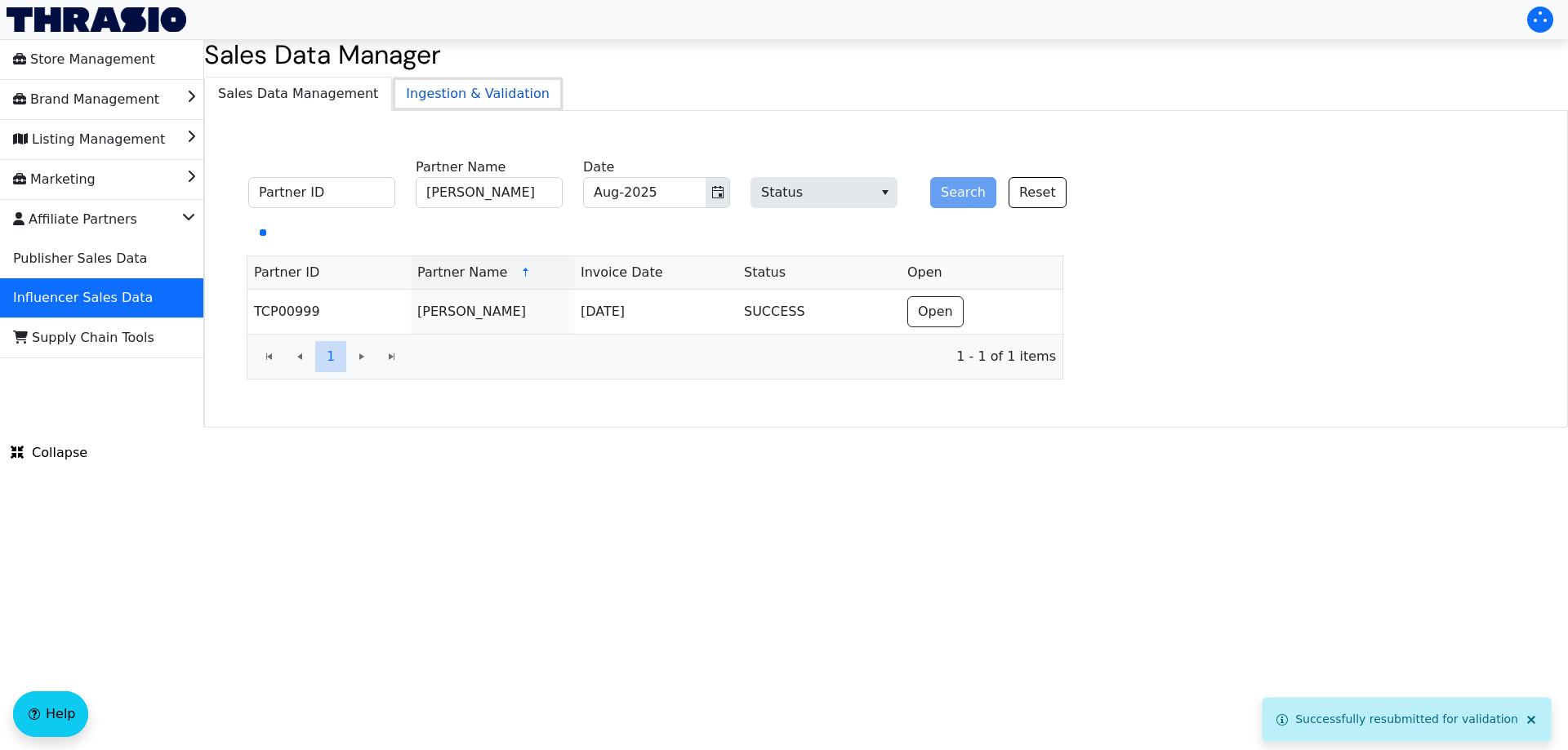
click at [444, 99] on span "Ingestion & Validation" at bounding box center [477, 94] width 170 height 33
